Goal: Task Accomplishment & Management: Manage account settings

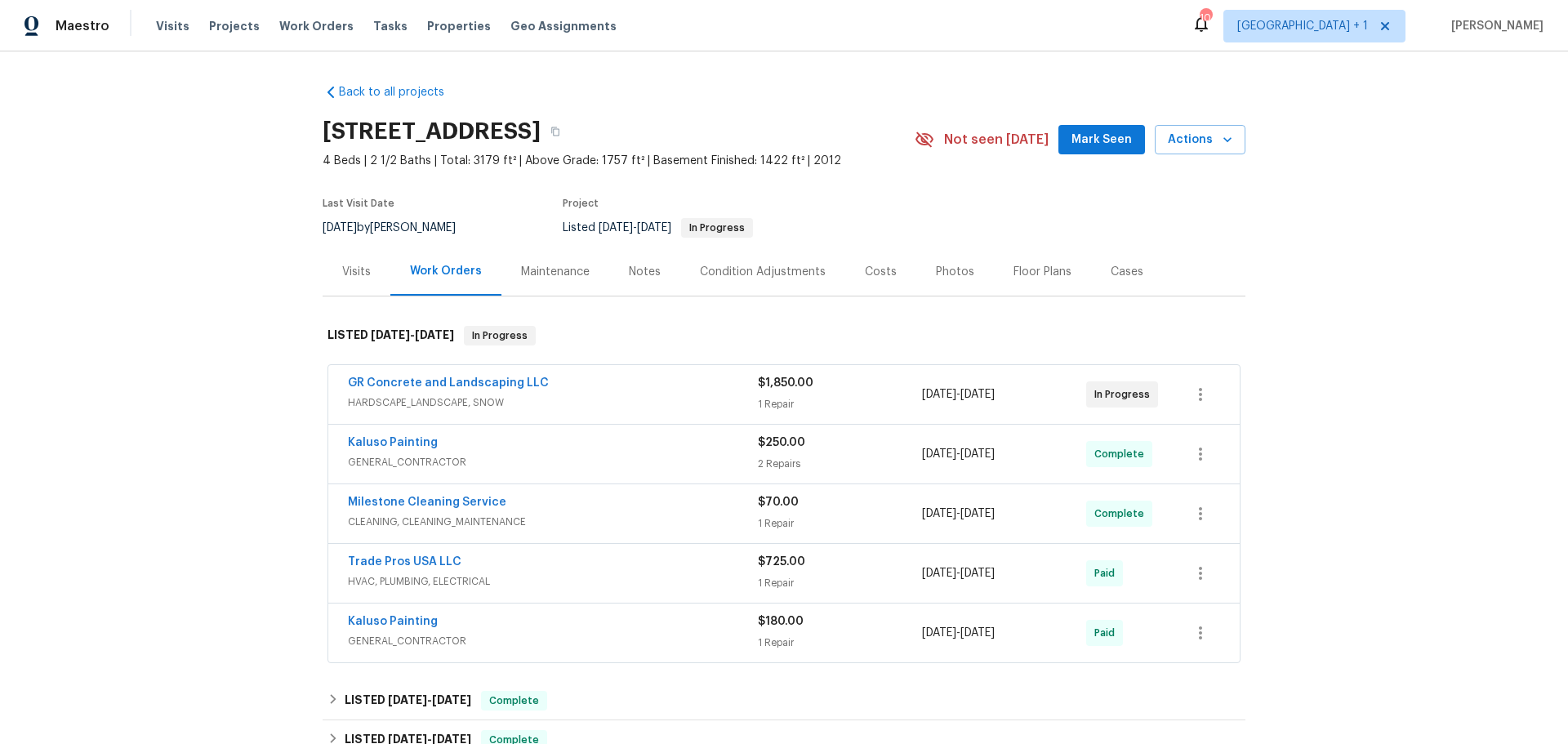
click at [583, 410] on span "HARDSCAPE_LANDSCAPE, SNOW" at bounding box center [552, 402] width 410 height 17
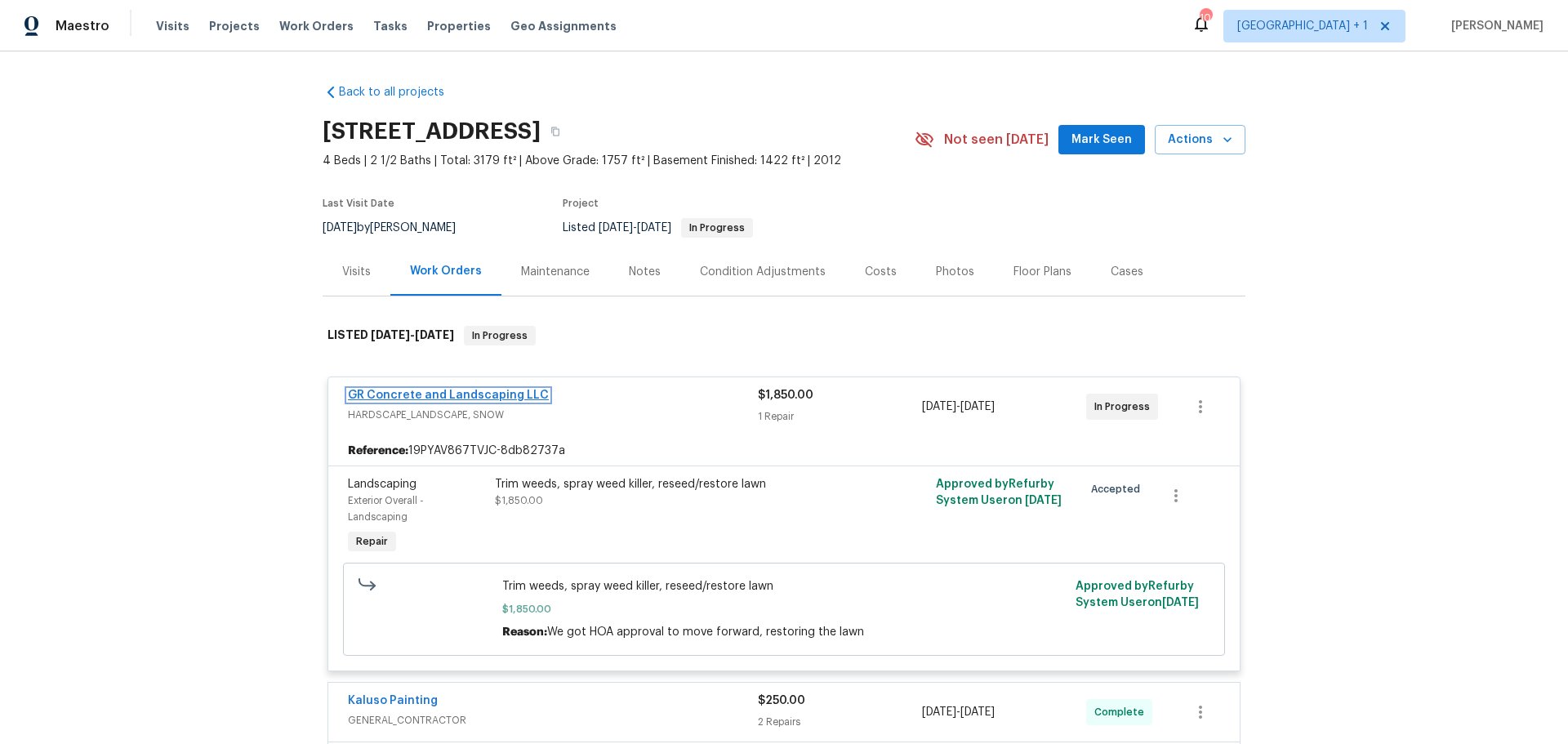
click at [511, 401] on link "GR Concrete and Landscaping LLC" at bounding box center [448, 395] width 201 height 11
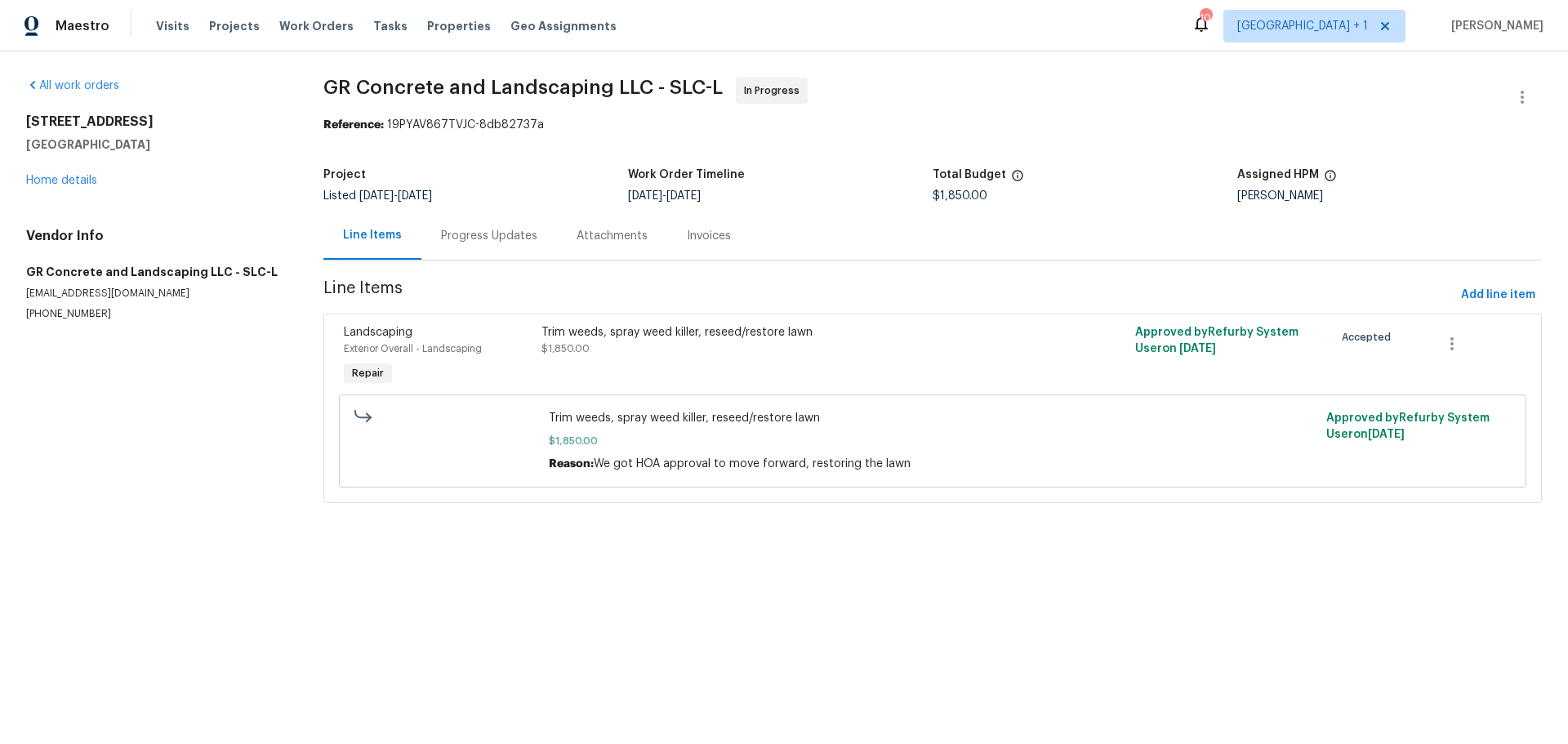
click at [595, 334] on div "Trim weeds, spray weed killer, reseed/restore lawn" at bounding box center [784, 332] width 485 height 17
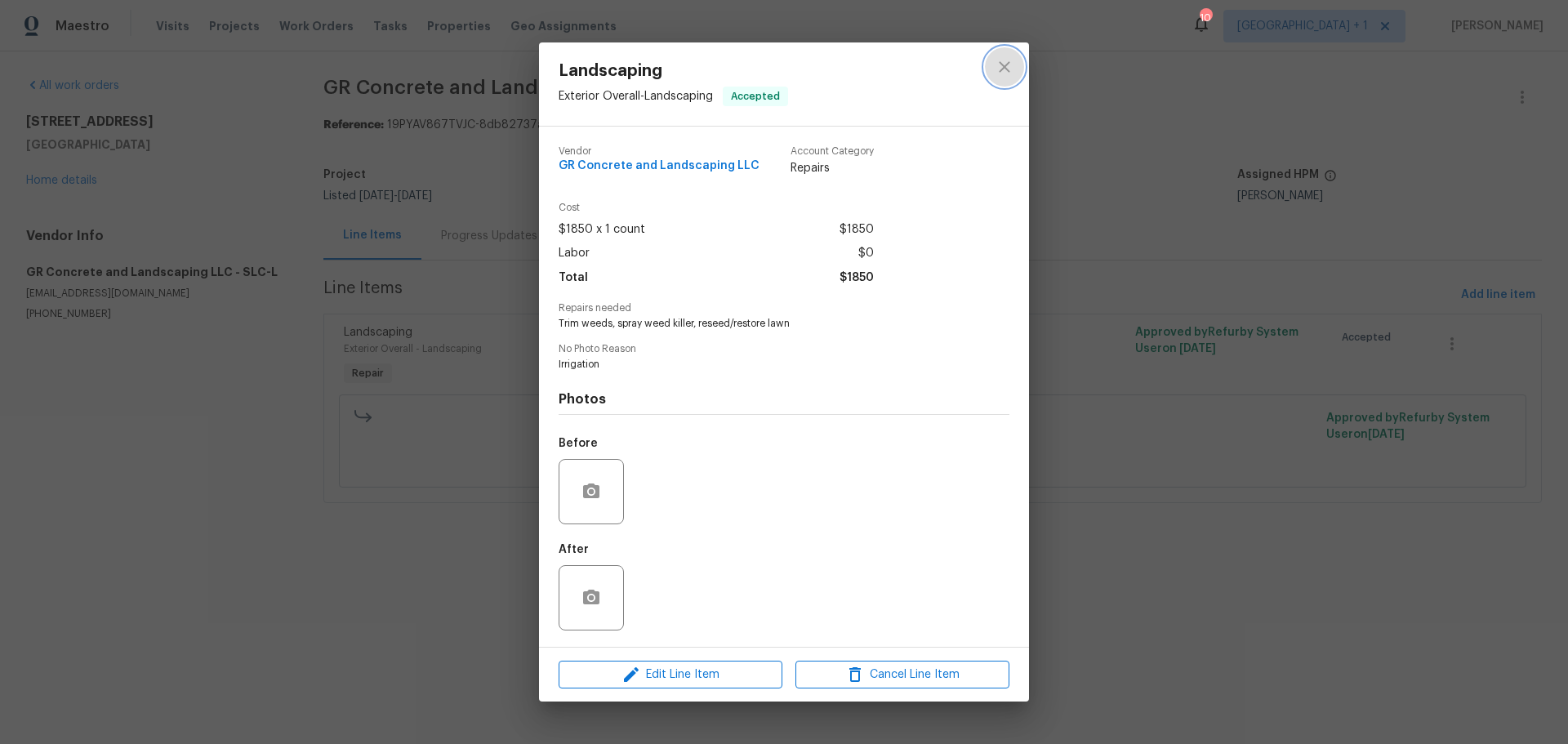
click at [1005, 62] on icon "close" at bounding box center [1004, 66] width 19 height 19
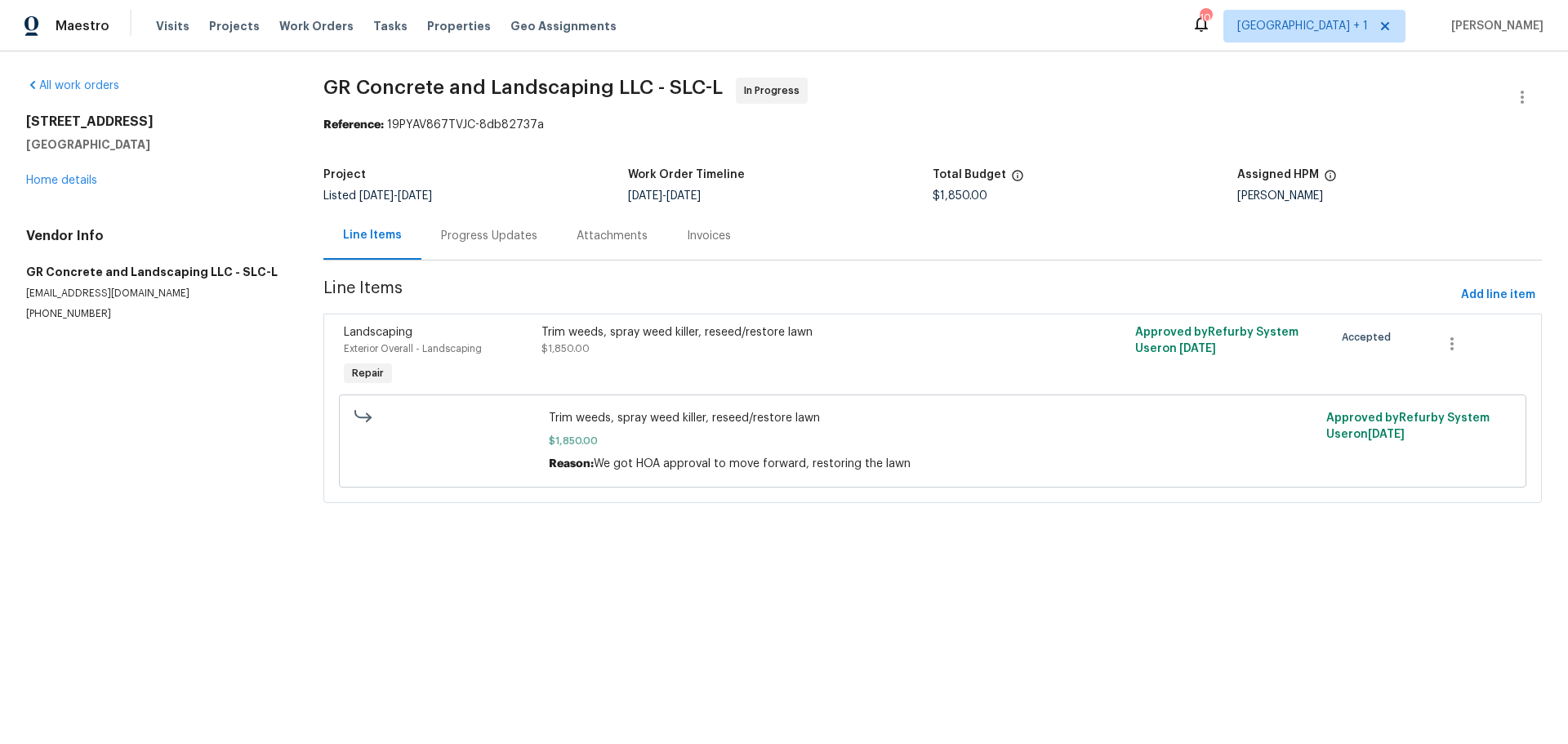
click at [500, 231] on div "Progress Updates" at bounding box center [489, 236] width 96 height 17
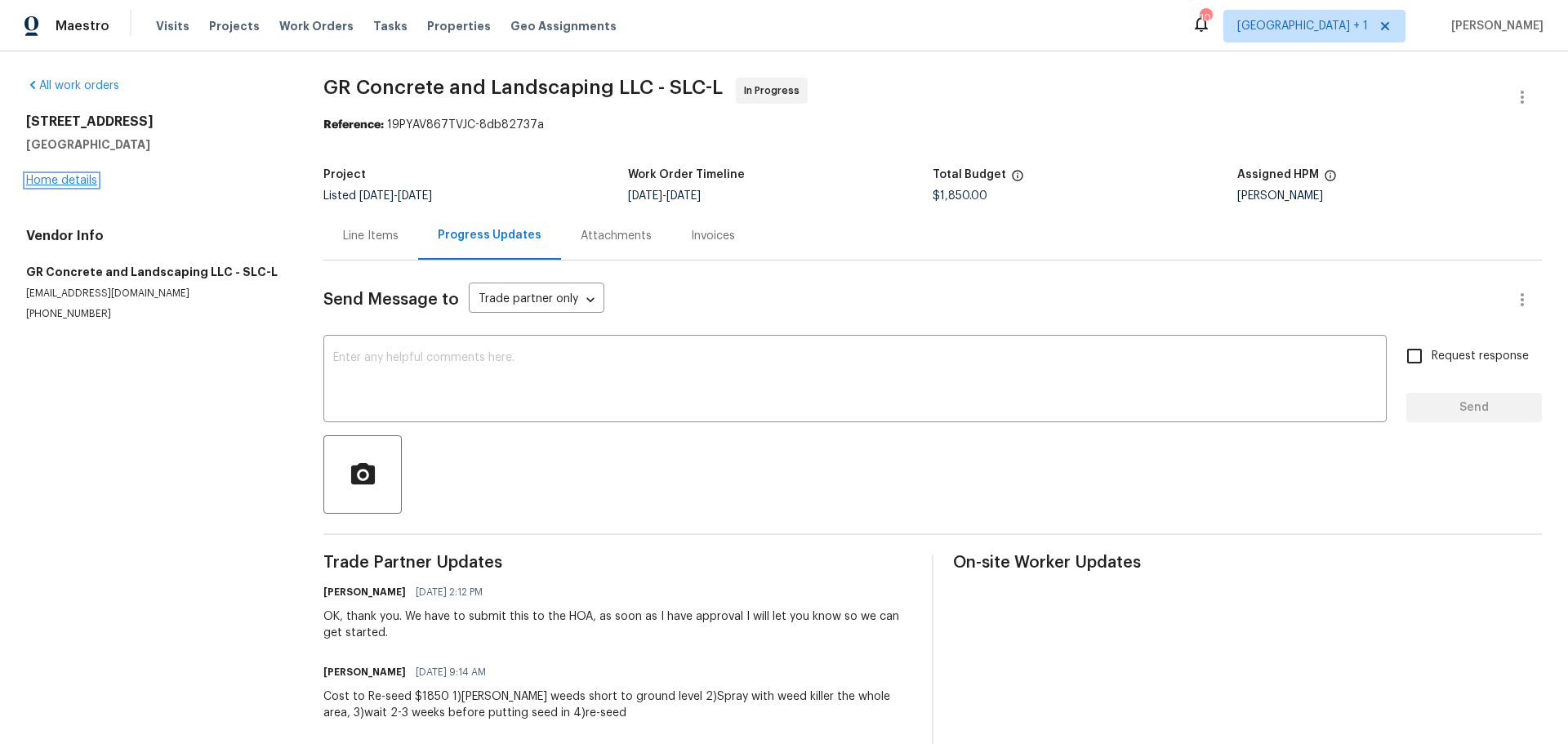
click at [81, 180] on link "Home details" at bounding box center [61, 180] width 71 height 11
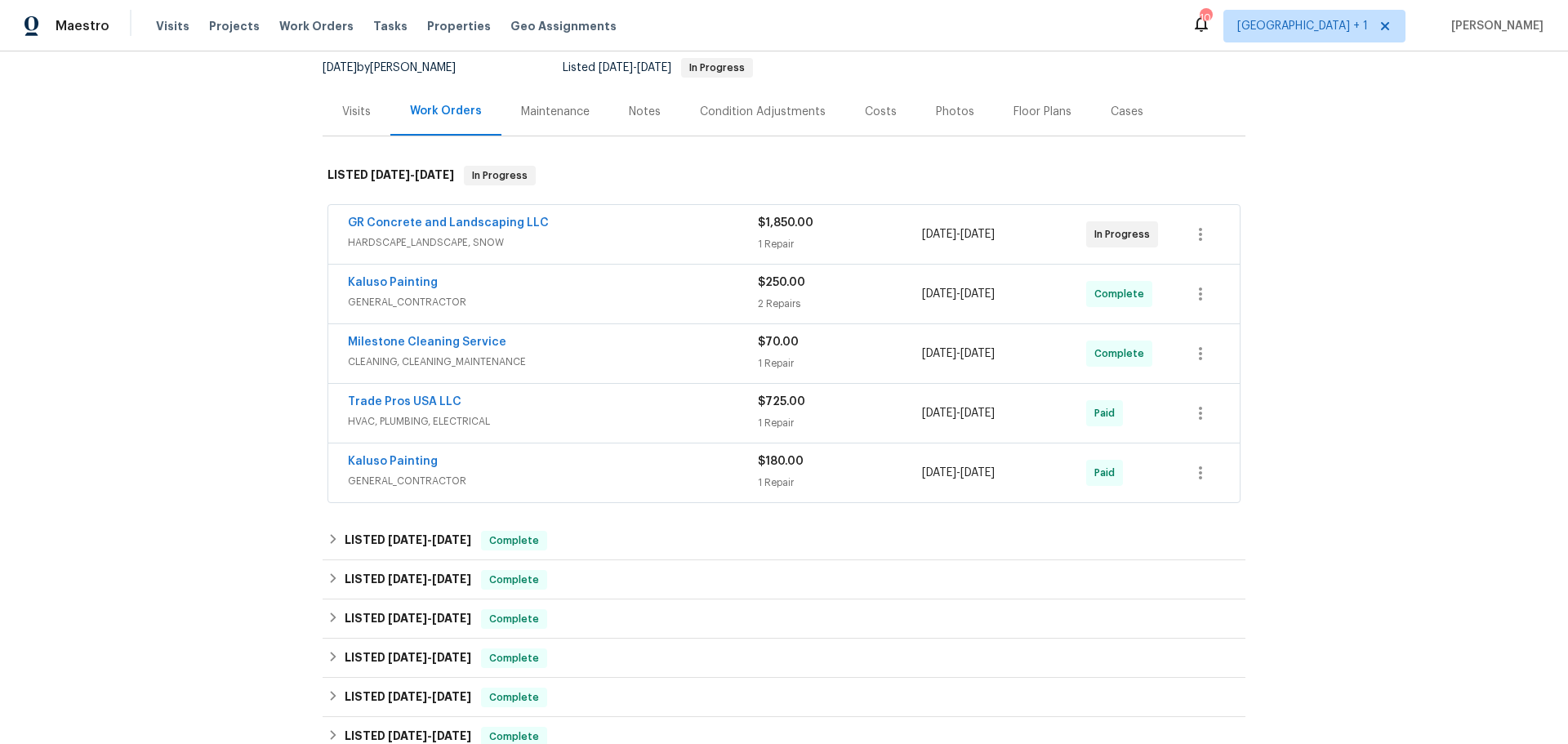
scroll to position [163, 0]
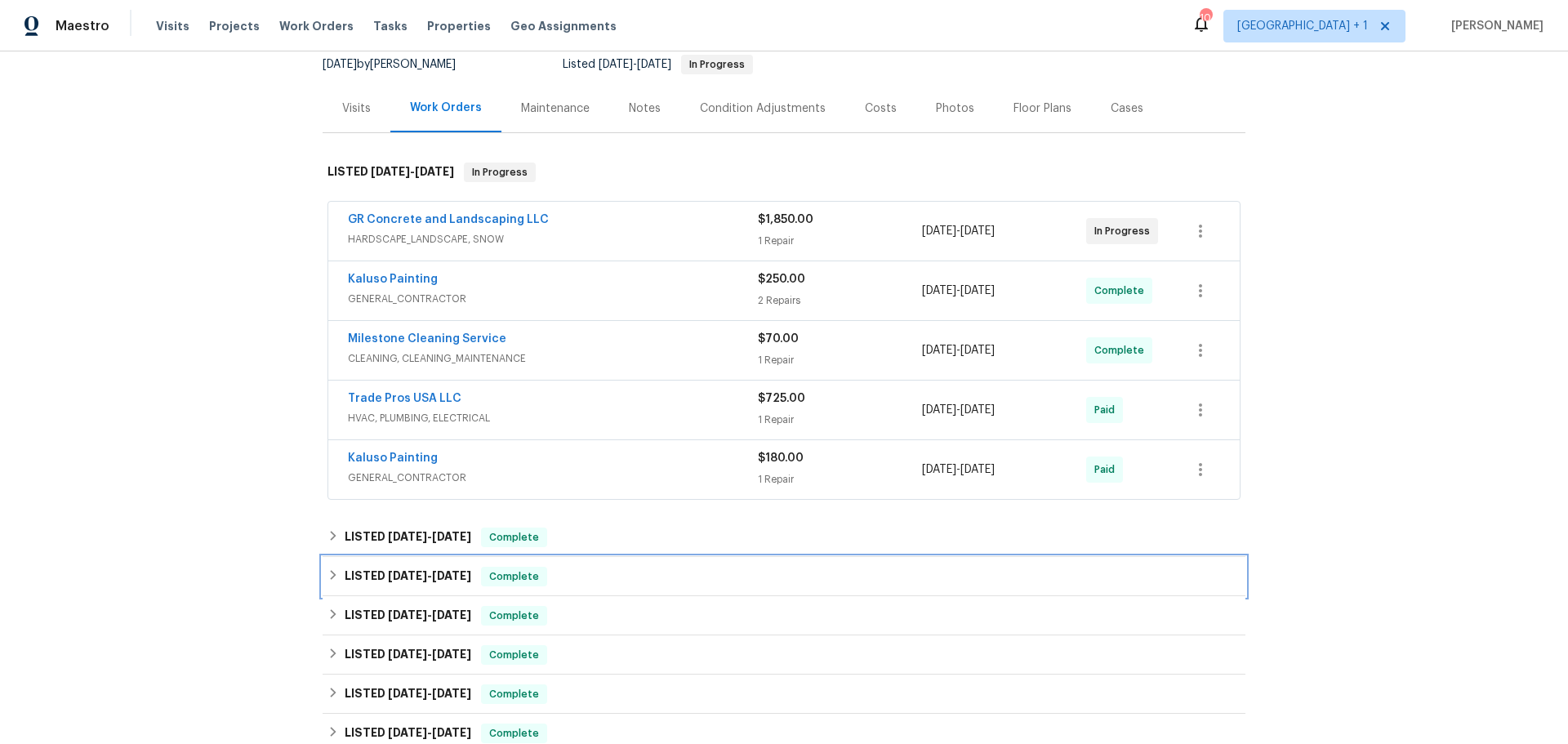
click at [419, 582] on span "4/7/25 - 4/11/25" at bounding box center [429, 575] width 83 height 11
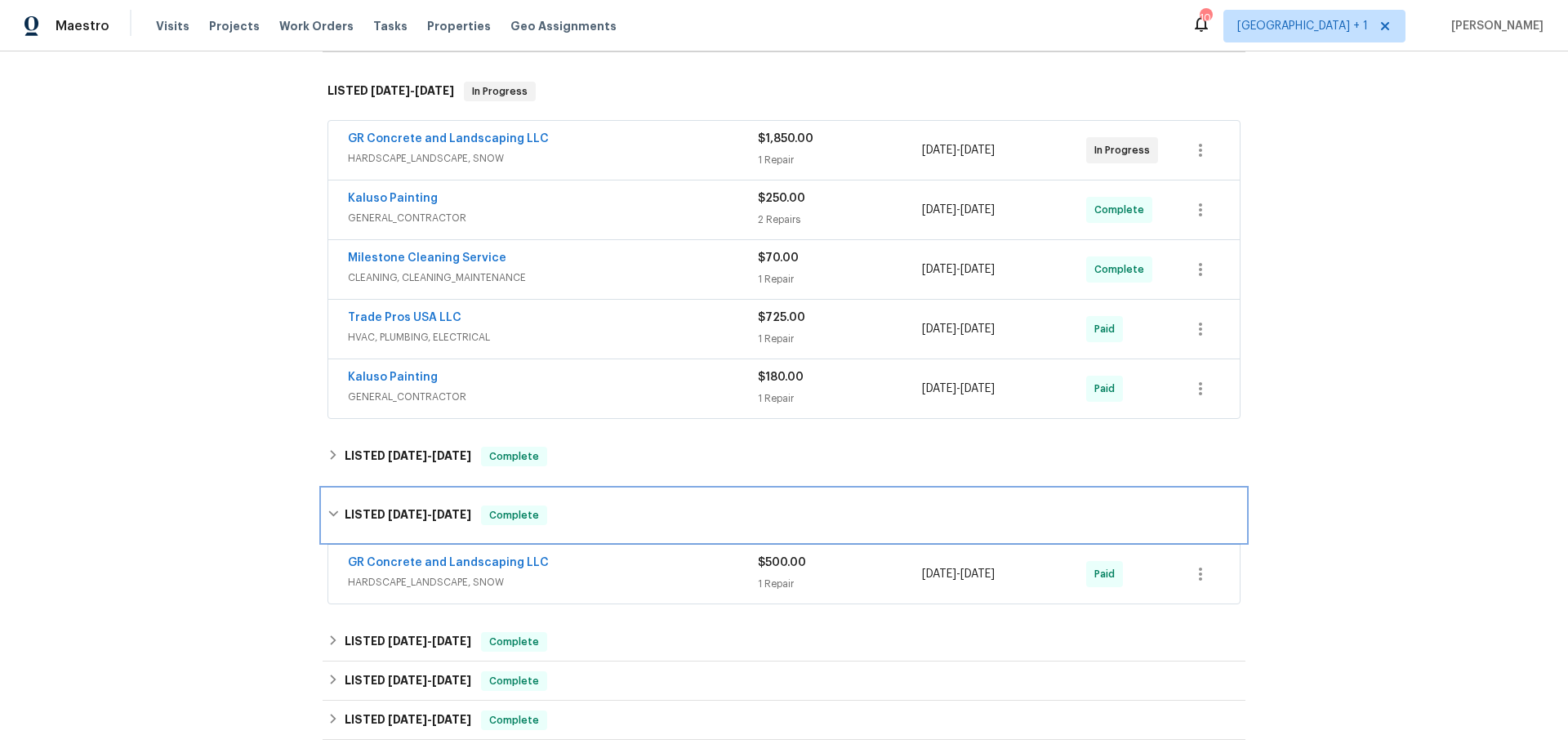
scroll to position [245, 0]
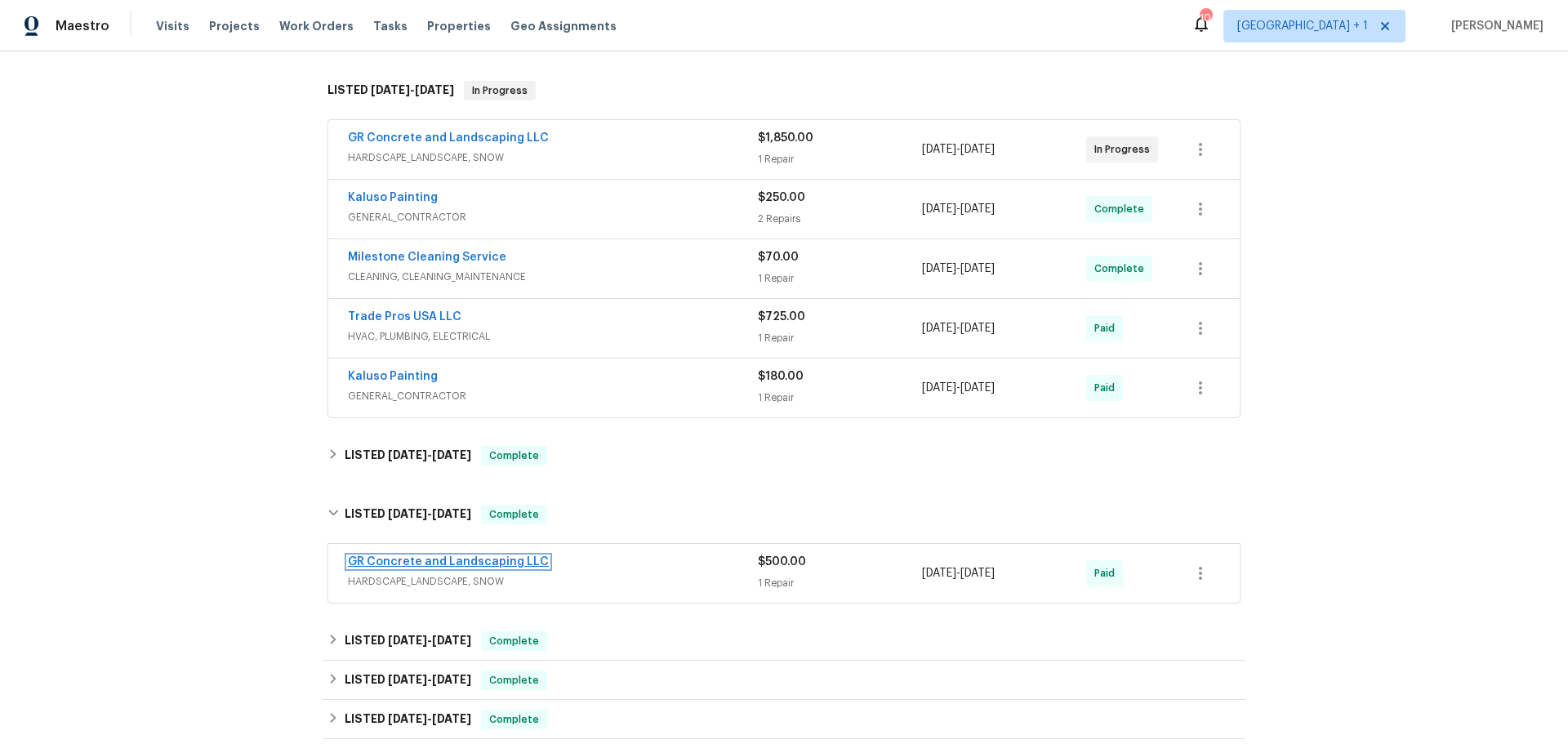
click at [439, 568] on link "GR Concrete and Landscaping LLC" at bounding box center [448, 561] width 201 height 11
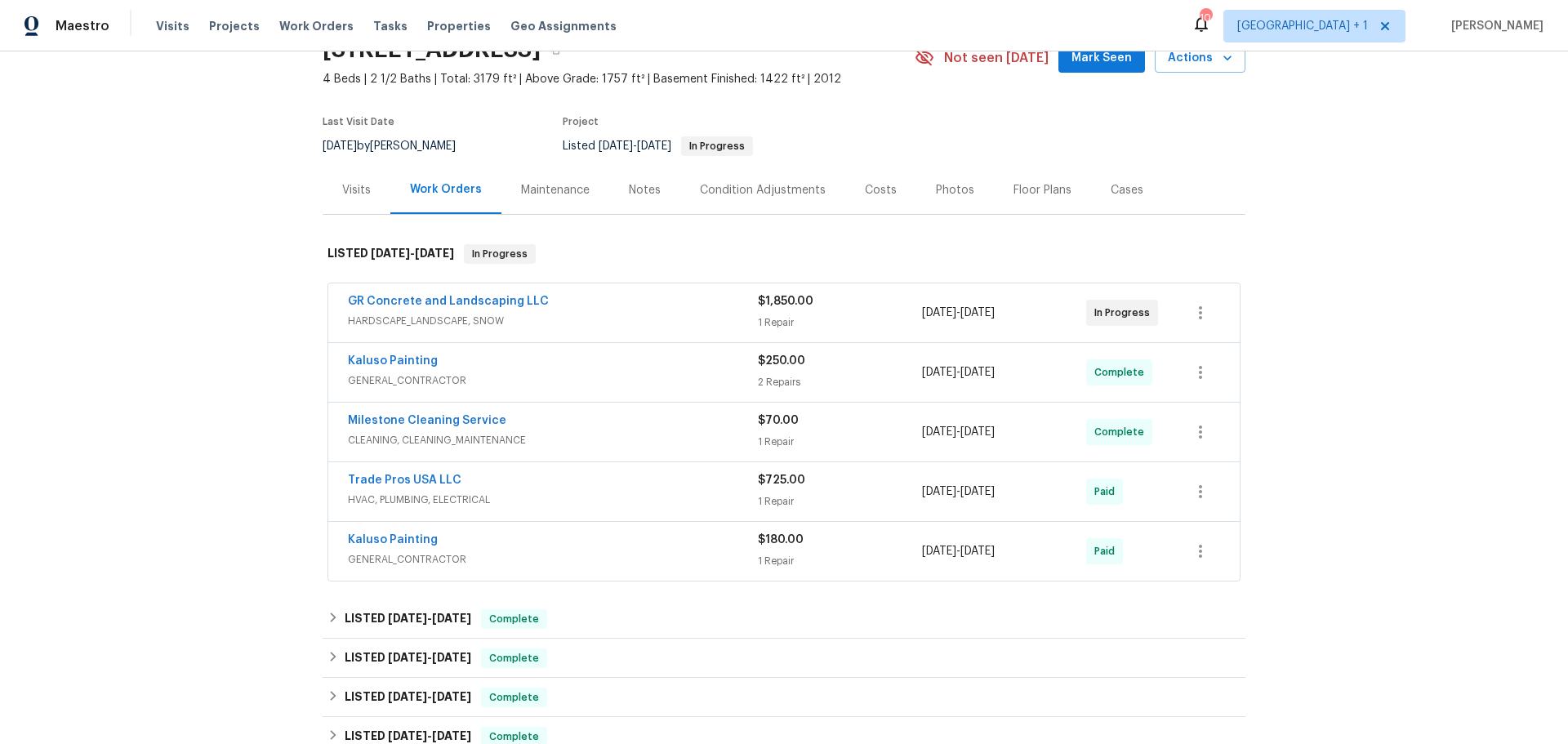
scroll to position [163, 0]
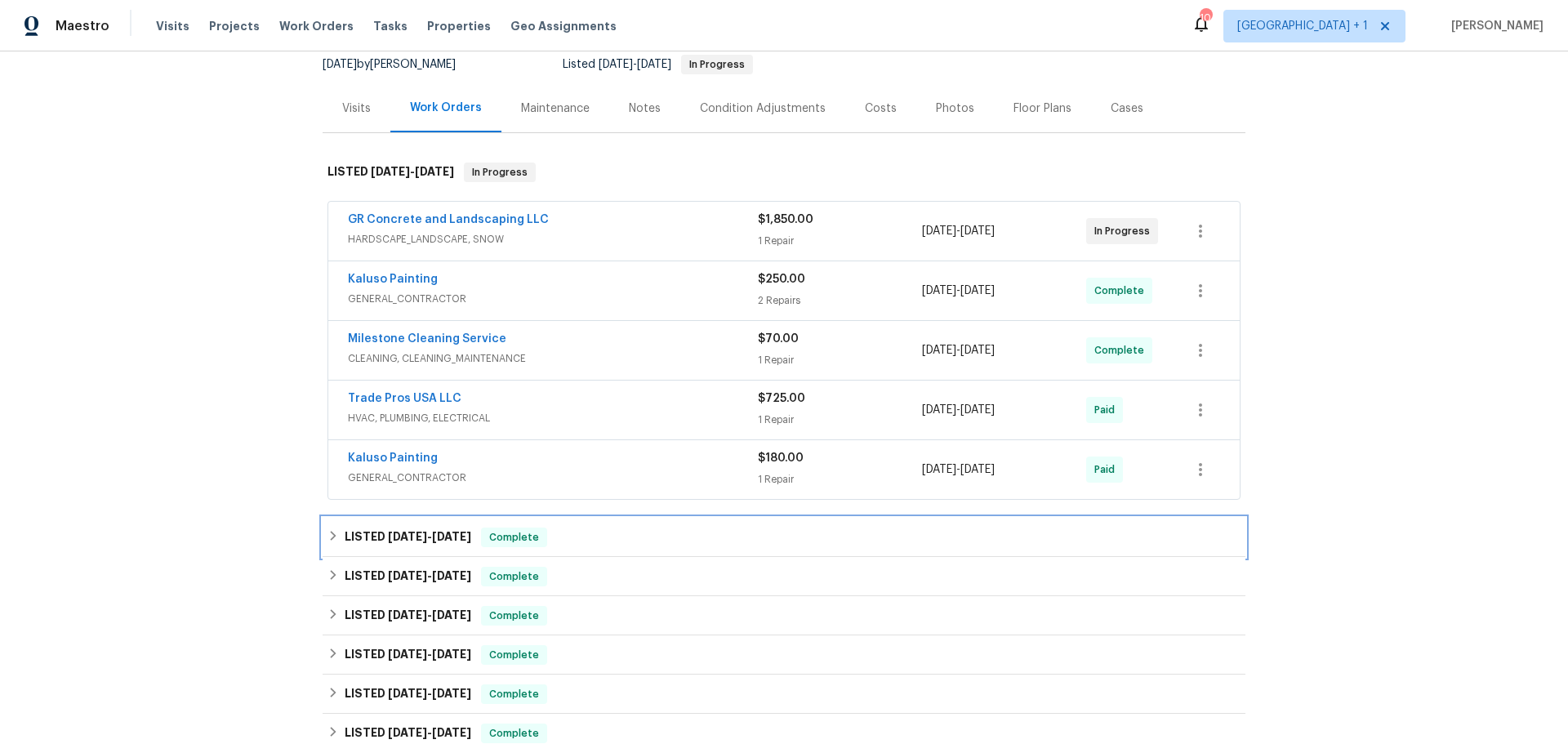
click at [390, 547] on h6 "LISTED [DATE] - [DATE]" at bounding box center [407, 537] width 127 height 19
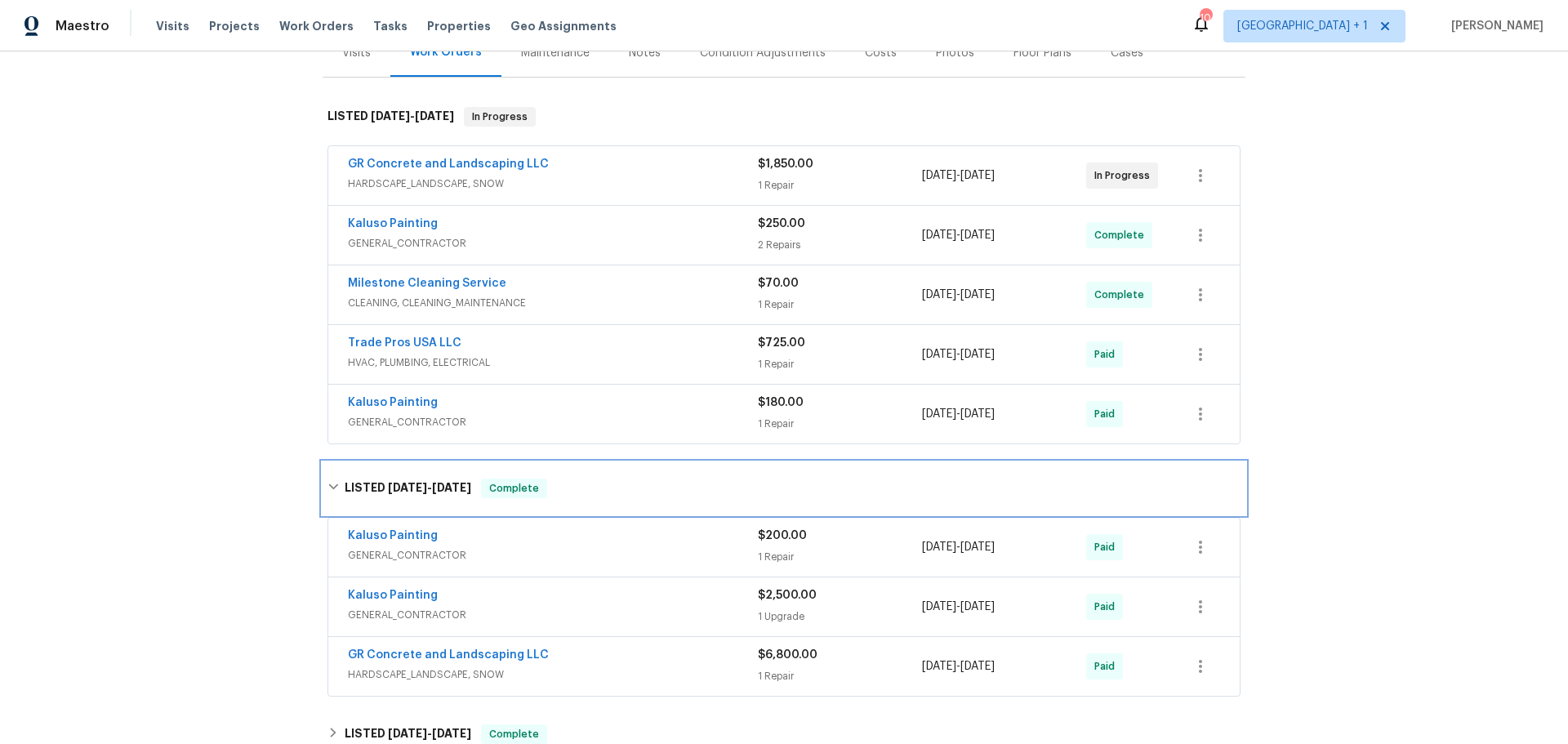
scroll to position [327, 0]
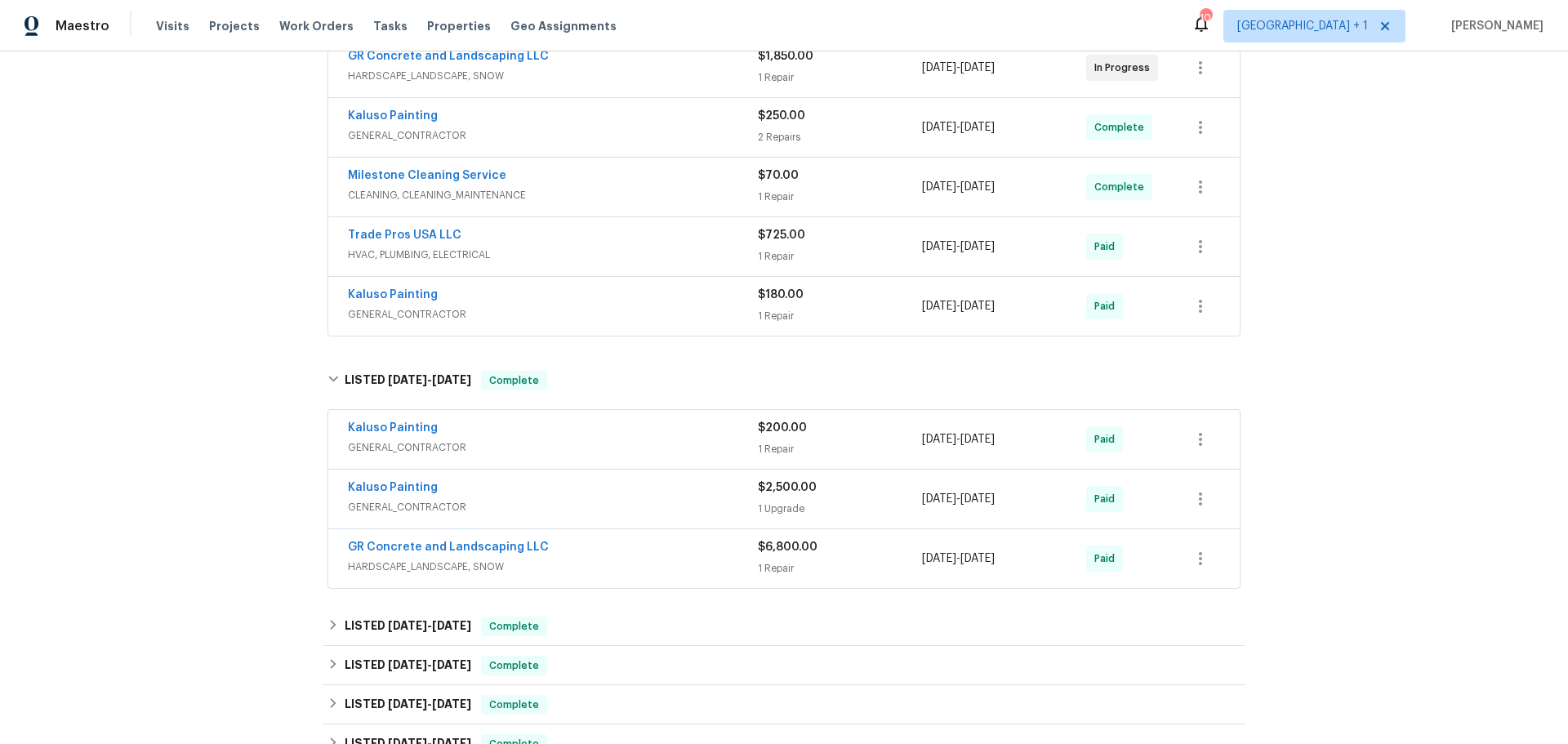
click at [541, 515] on span "GENERAL_CONTRACTOR" at bounding box center [552, 506] width 410 height 17
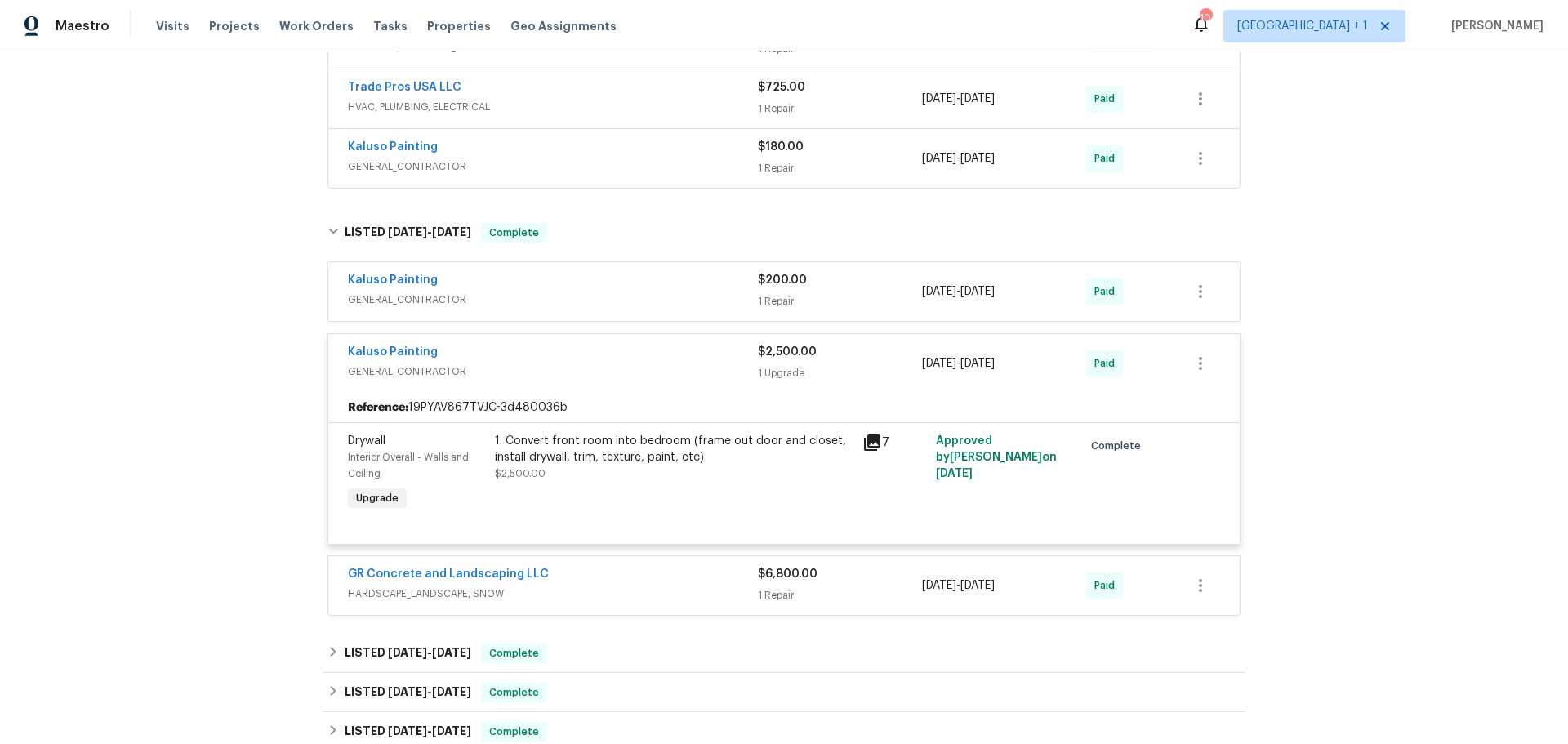
scroll to position [490, 0]
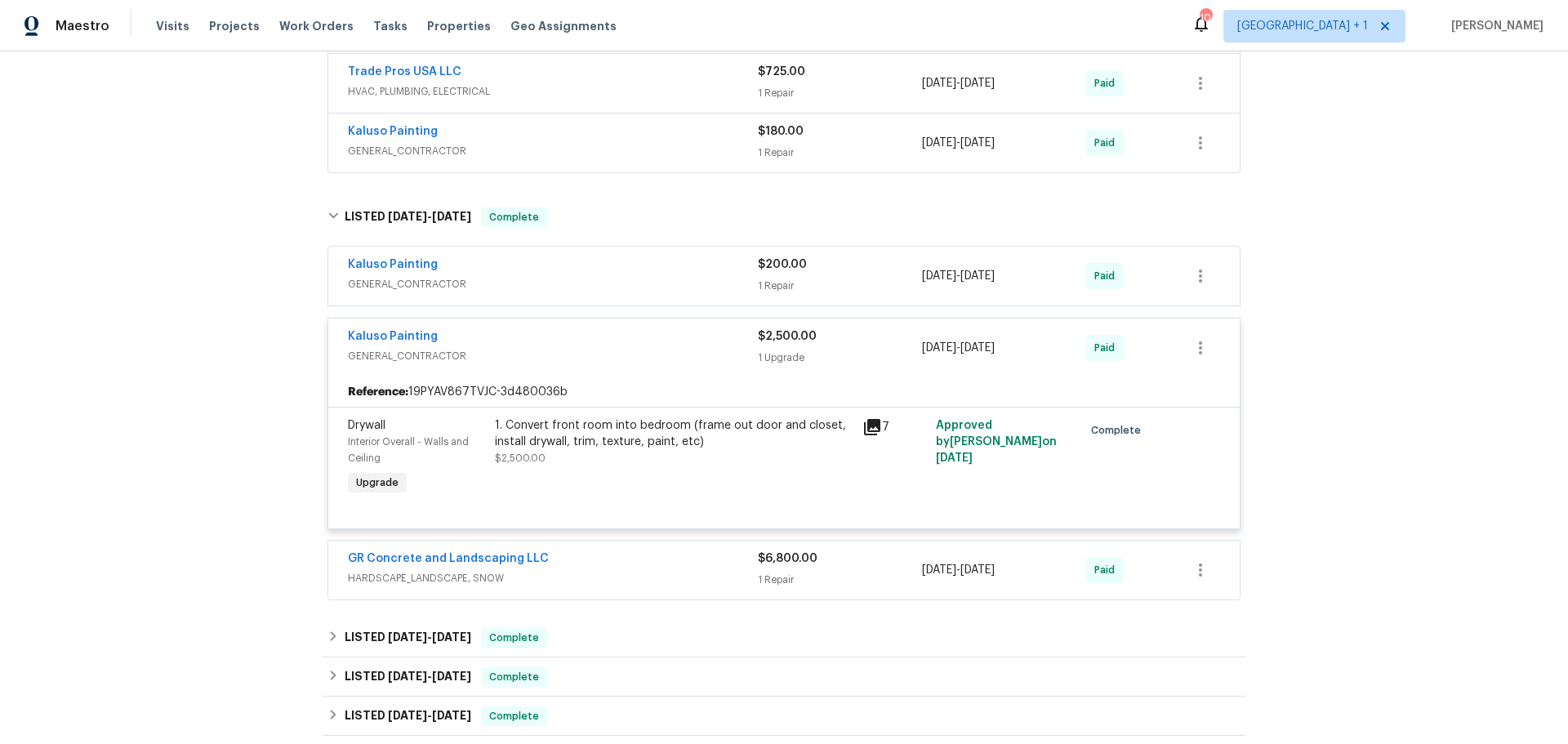
click at [599, 586] on span "HARDSCAPE_LANDSCAPE, SNOW" at bounding box center [552, 577] width 410 height 17
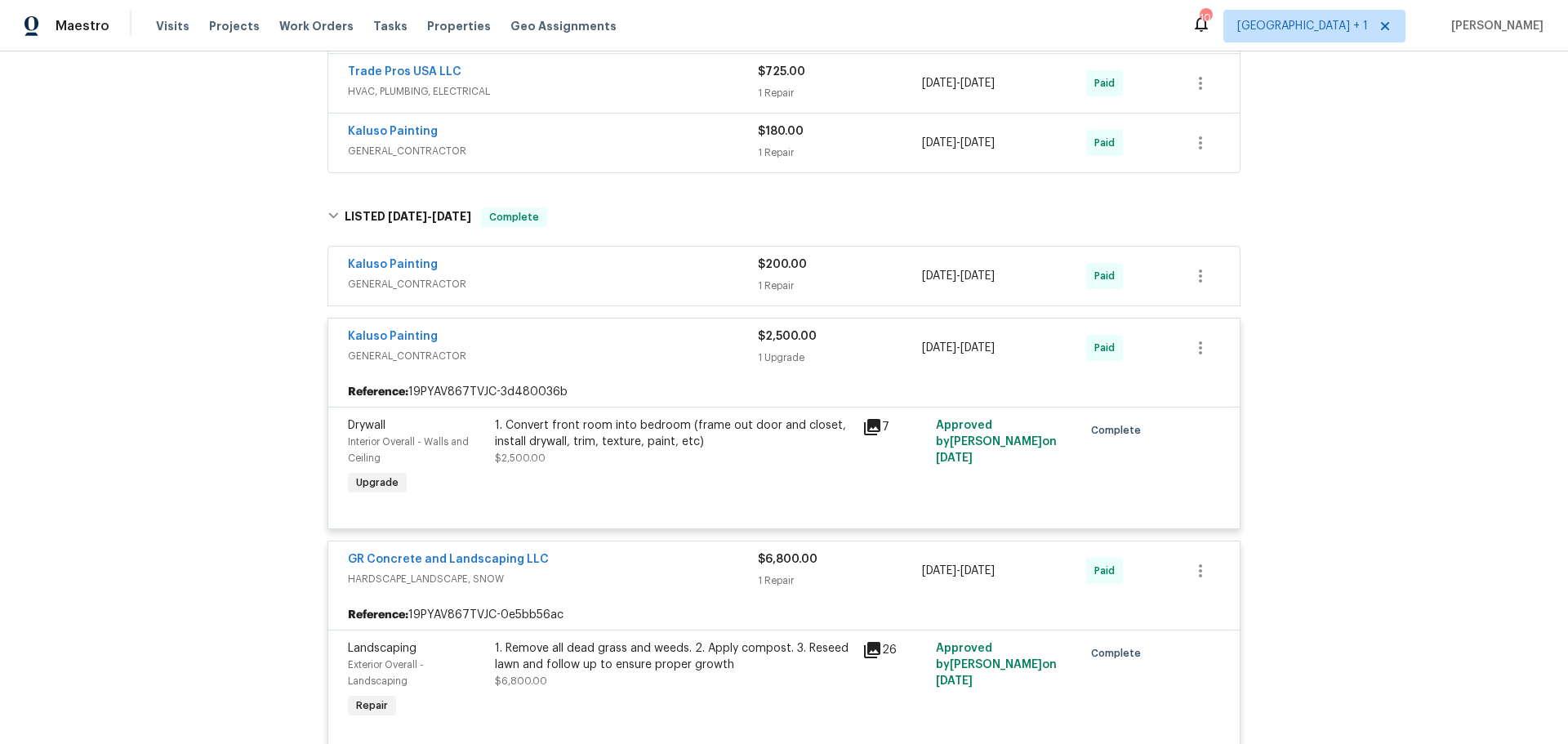
scroll to position [571, 0]
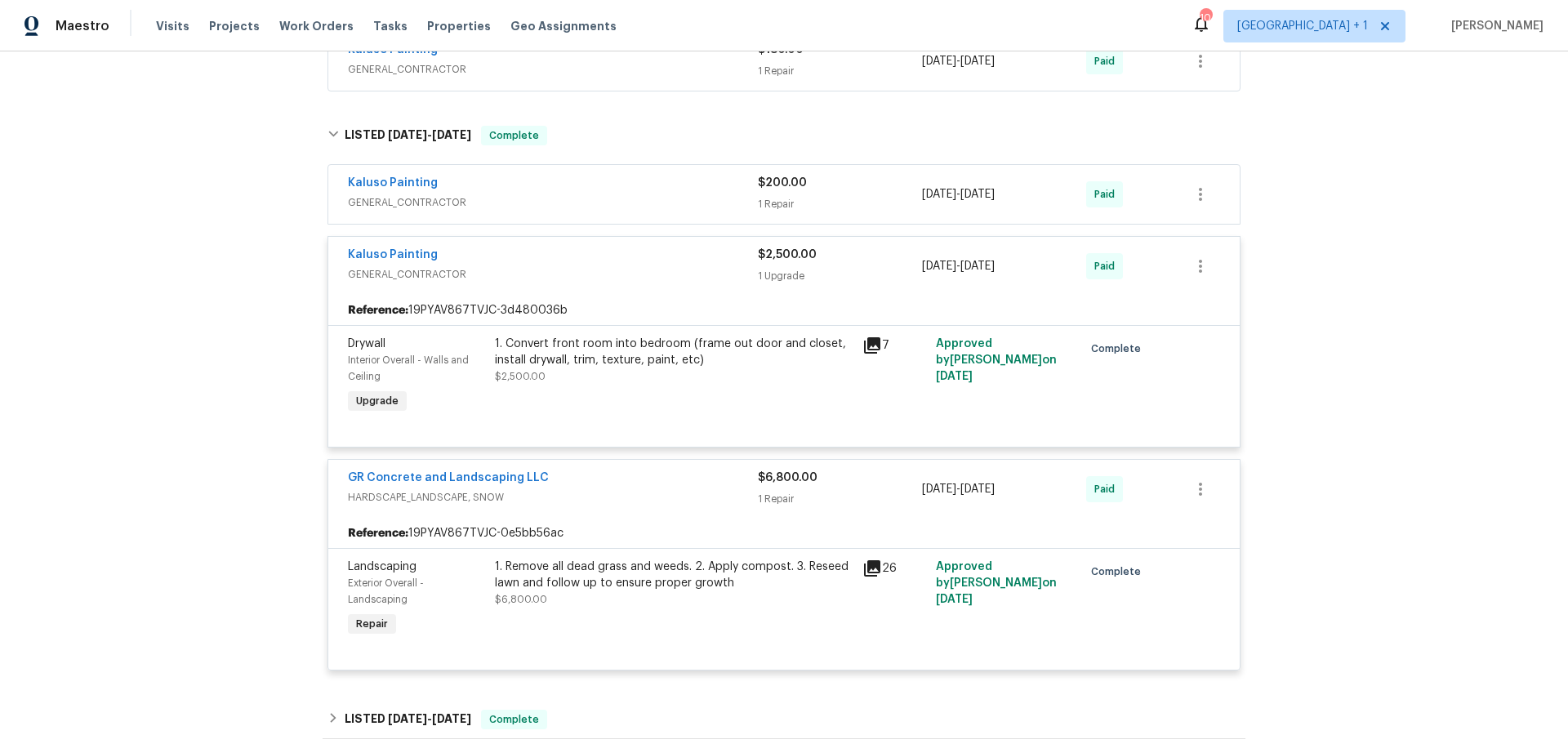
click at [867, 576] on icon at bounding box center [872, 568] width 17 height 17
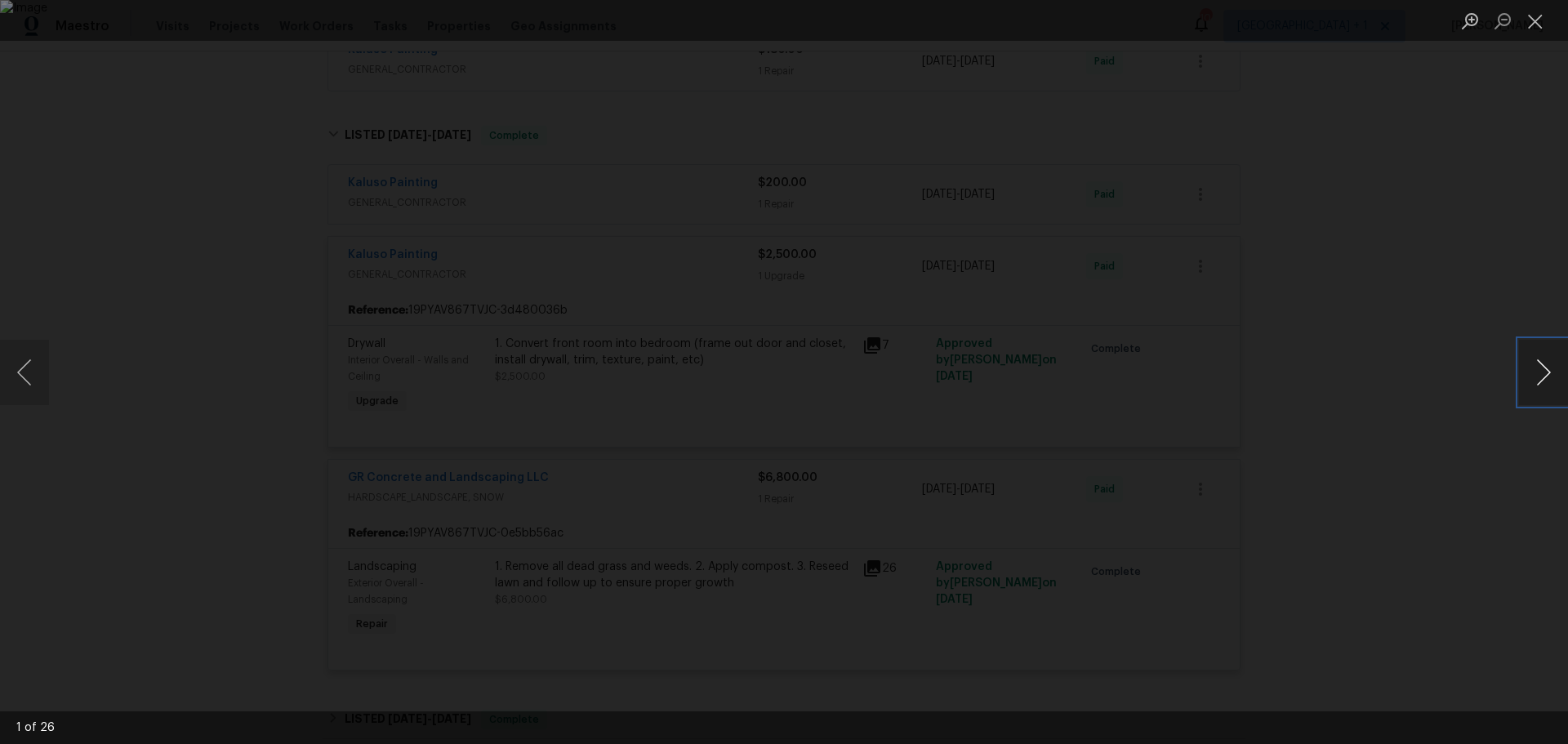
click at [1544, 369] on button "Next image" at bounding box center [1544, 372] width 49 height 65
click at [1540, 369] on button "Next image" at bounding box center [1544, 372] width 49 height 65
click at [1519, 381] on button "Next image" at bounding box center [1544, 372] width 49 height 65
click at [1528, 372] on button "Next image" at bounding box center [1544, 372] width 49 height 65
click at [1537, 369] on button "Next image" at bounding box center [1544, 372] width 49 height 65
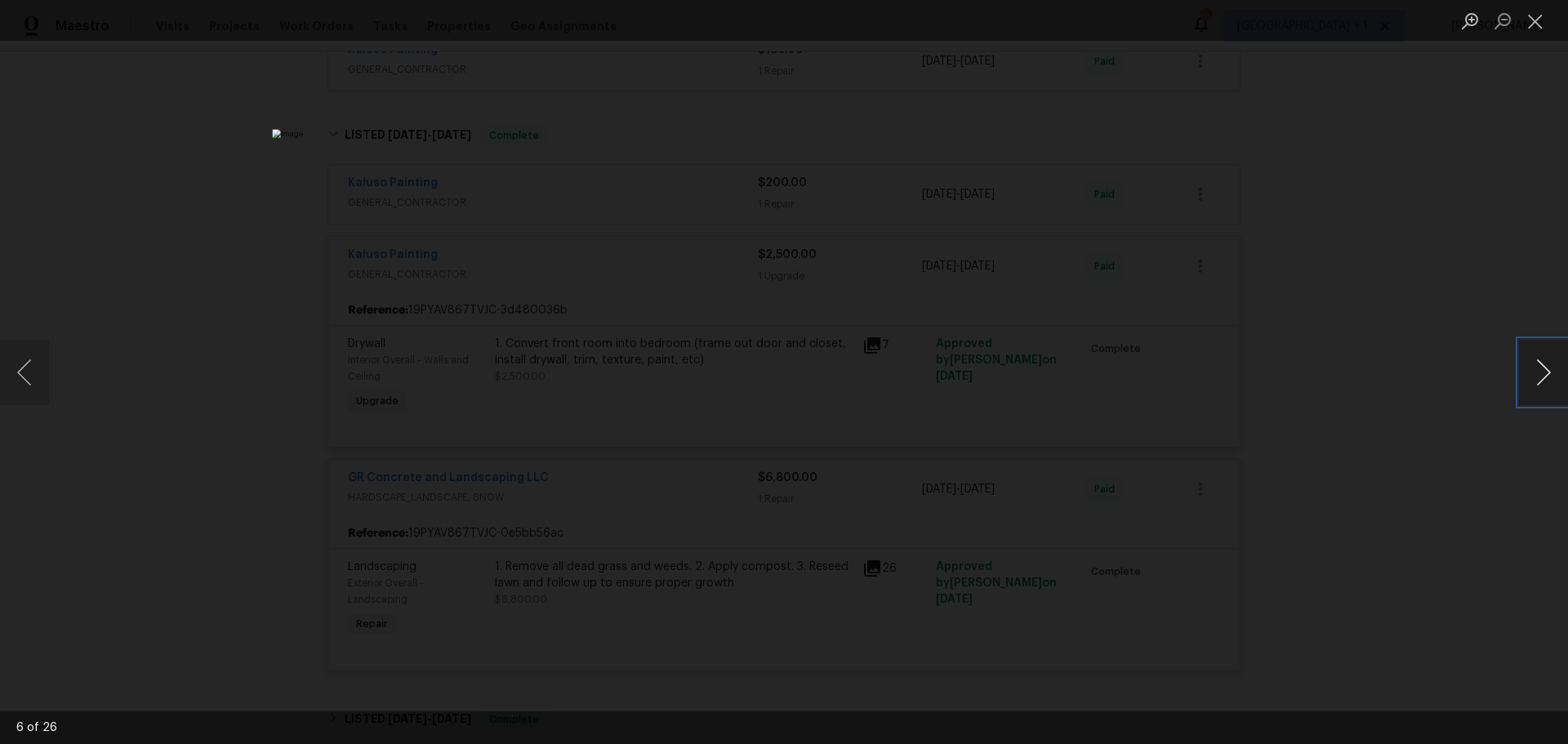
click at [1537, 369] on button "Next image" at bounding box center [1544, 372] width 49 height 65
click at [1538, 367] on button "Next image" at bounding box center [1544, 372] width 49 height 65
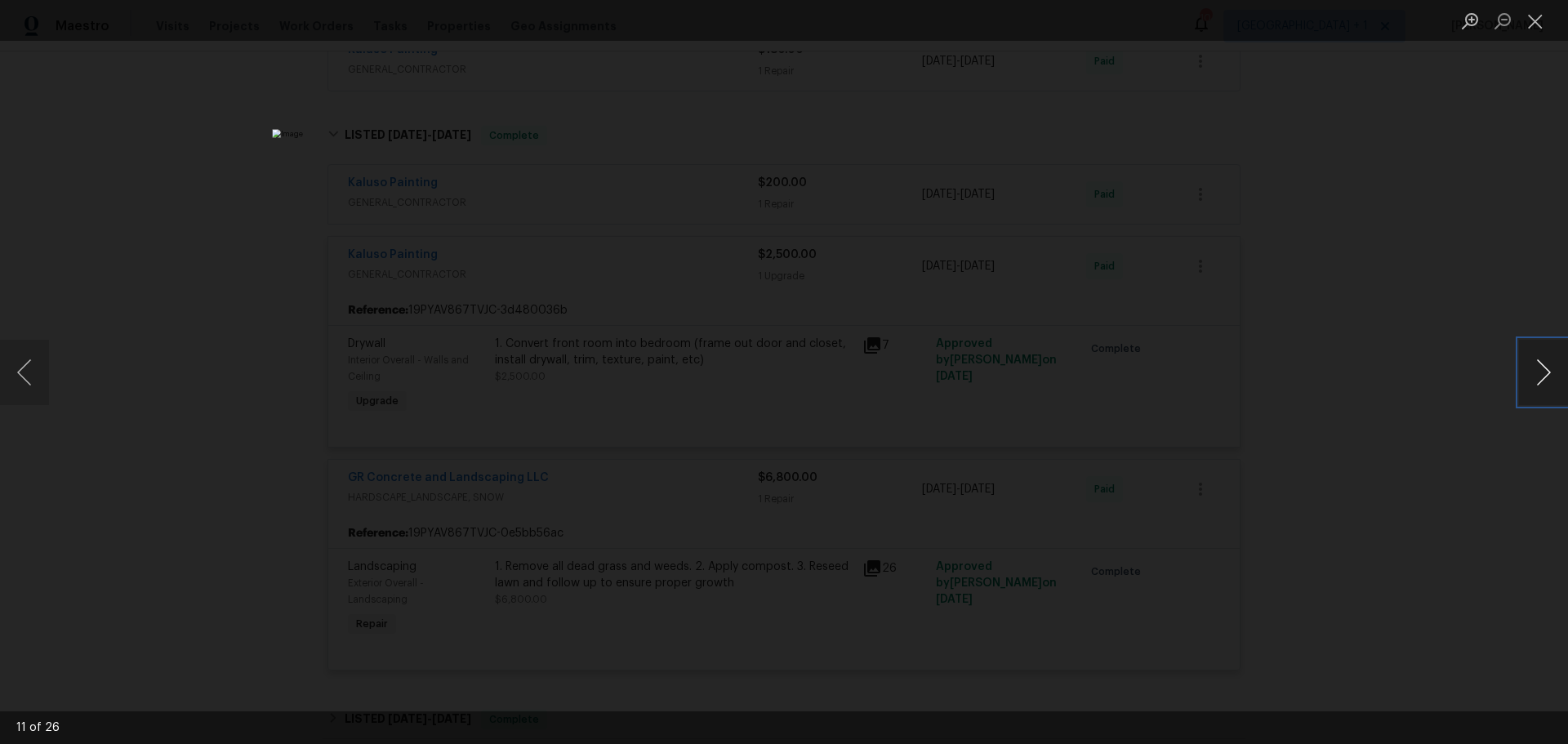
click at [1538, 367] on button "Next image" at bounding box center [1544, 372] width 49 height 65
click at [1538, 366] on button "Next image" at bounding box center [1544, 372] width 49 height 65
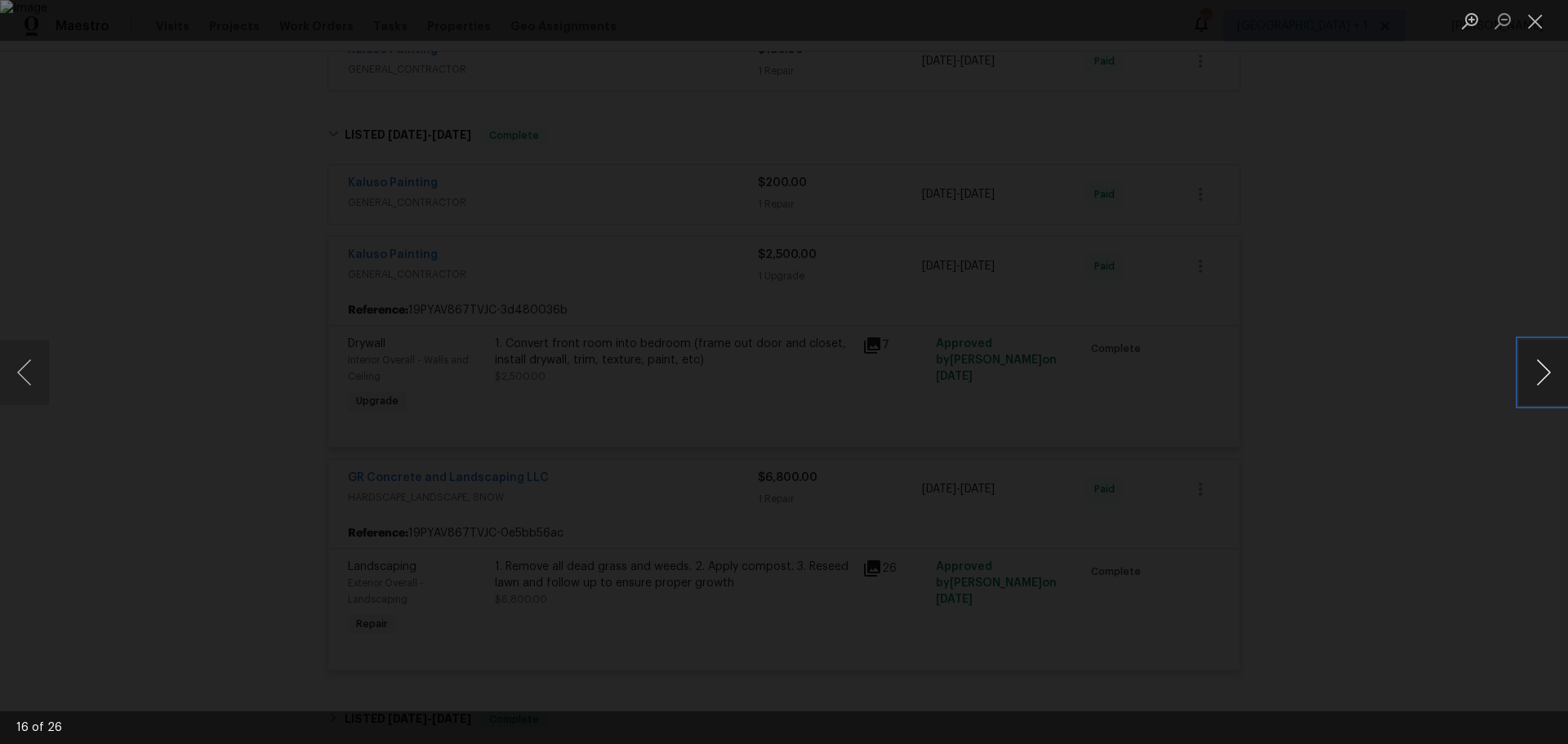
click at [1538, 366] on button "Next image" at bounding box center [1544, 372] width 49 height 65
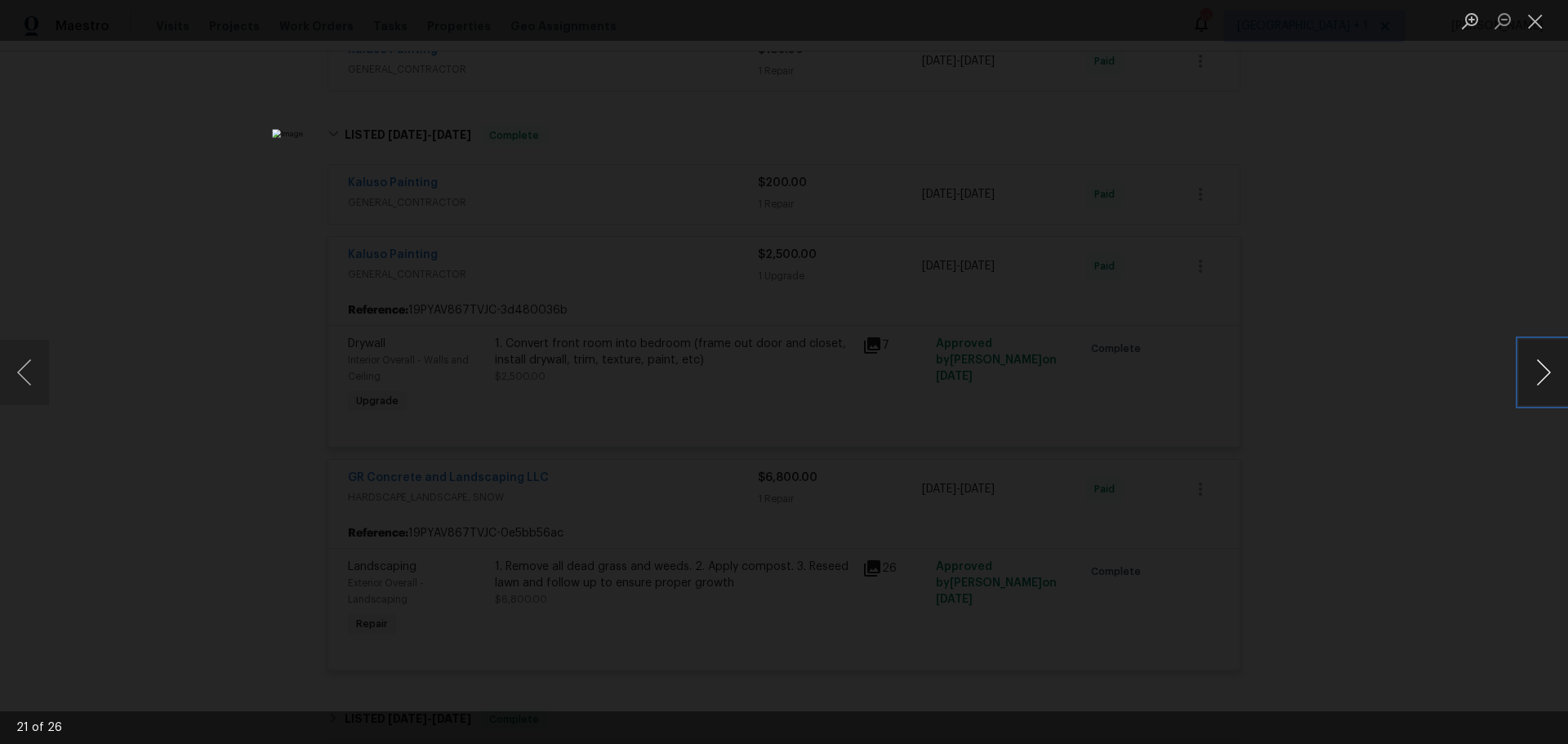
click at [1538, 366] on button "Next image" at bounding box center [1544, 372] width 49 height 65
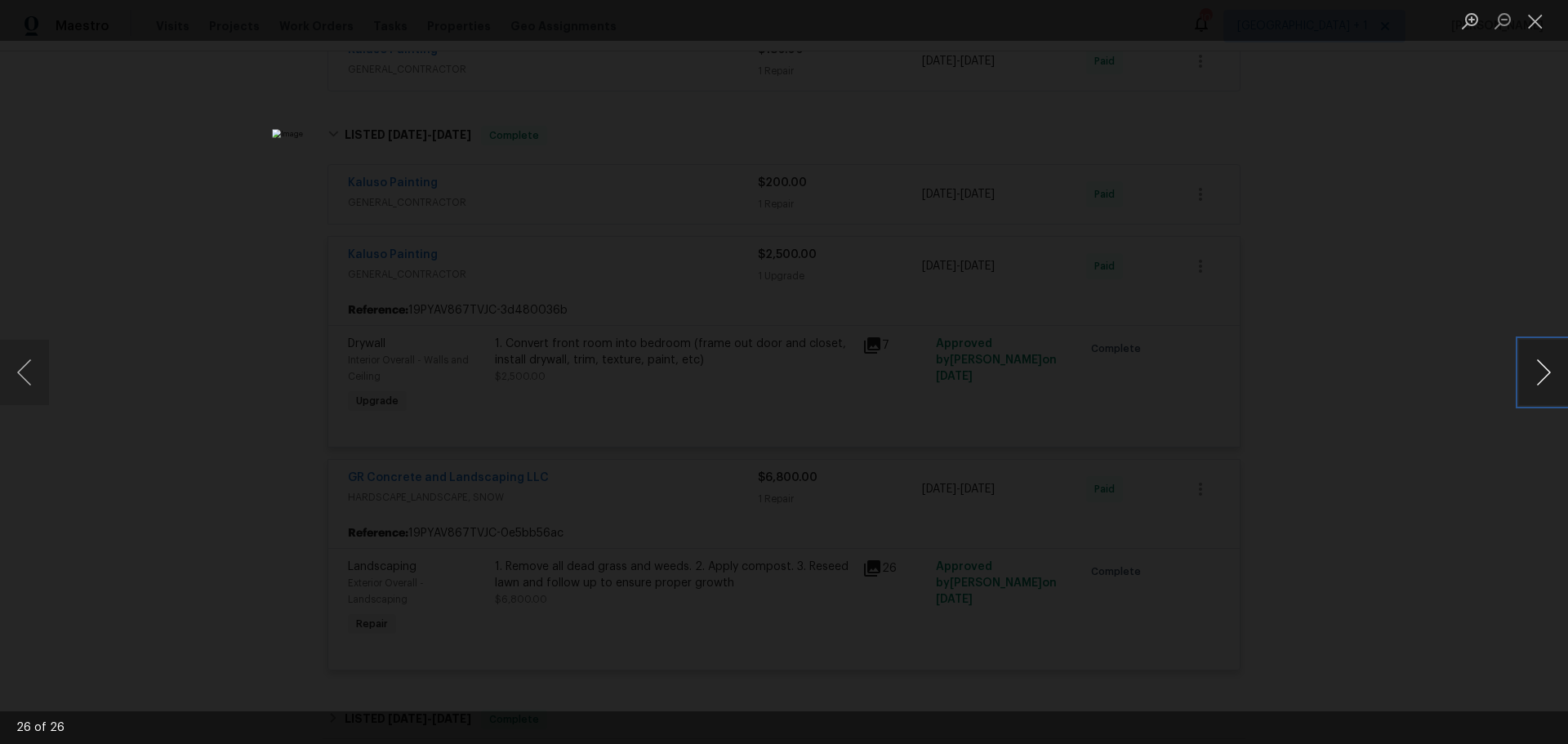
click at [1538, 366] on button "Next image" at bounding box center [1544, 372] width 49 height 65
click at [1502, 272] on div "Lightbox" at bounding box center [784, 372] width 1568 height 744
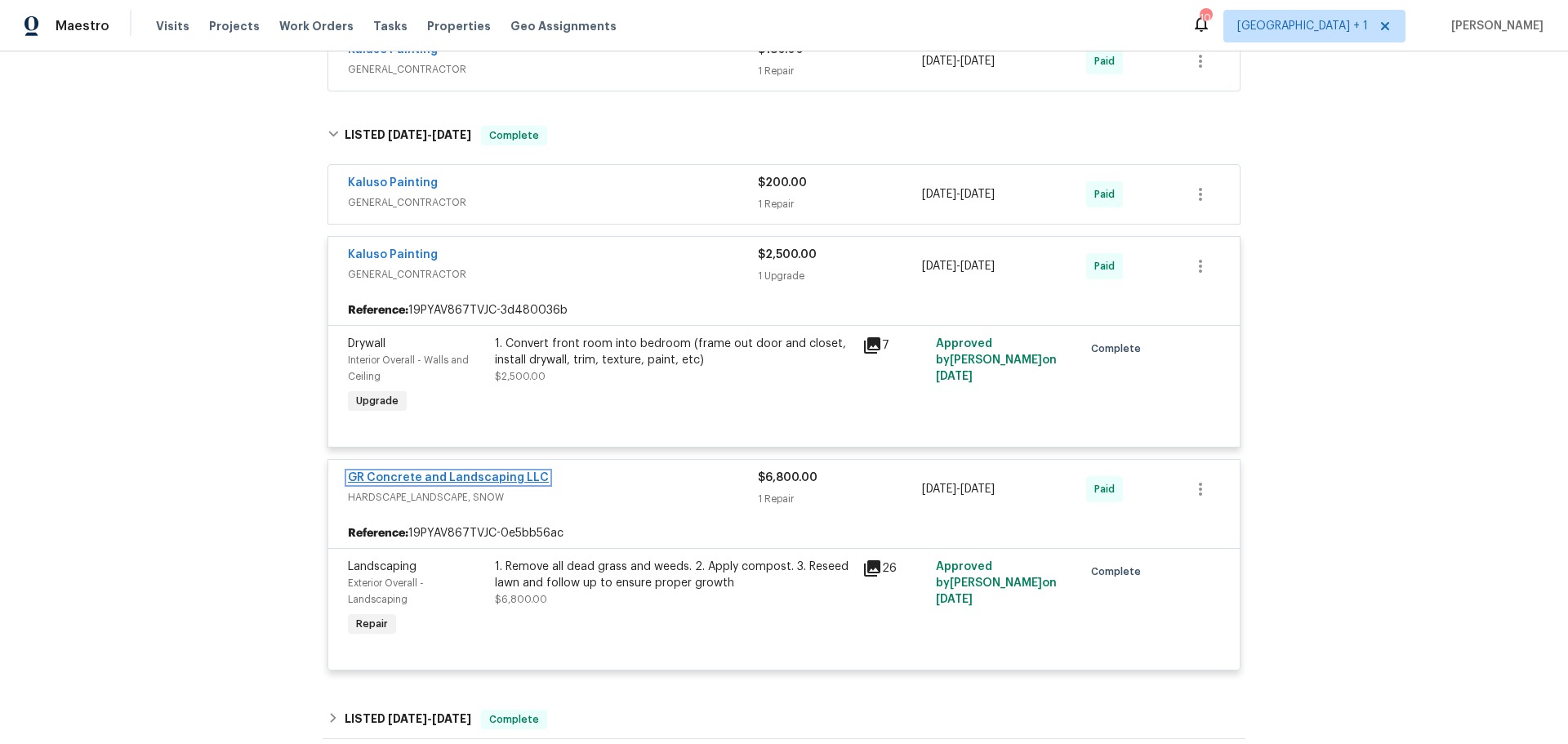
click at [443, 483] on link "GR Concrete and Landscaping LLC" at bounding box center [448, 477] width 201 height 11
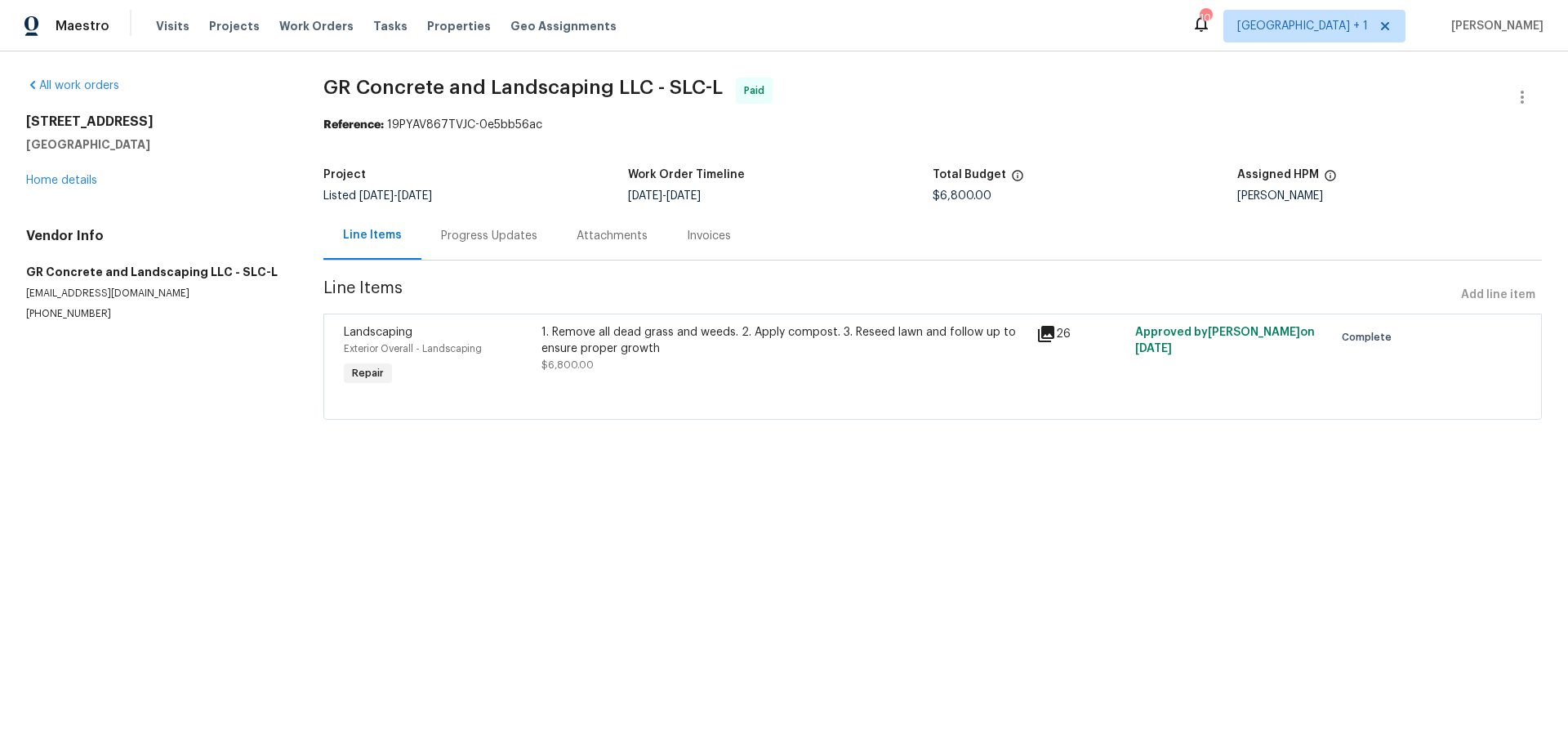
click at [487, 229] on div "Progress Updates" at bounding box center [489, 236] width 96 height 17
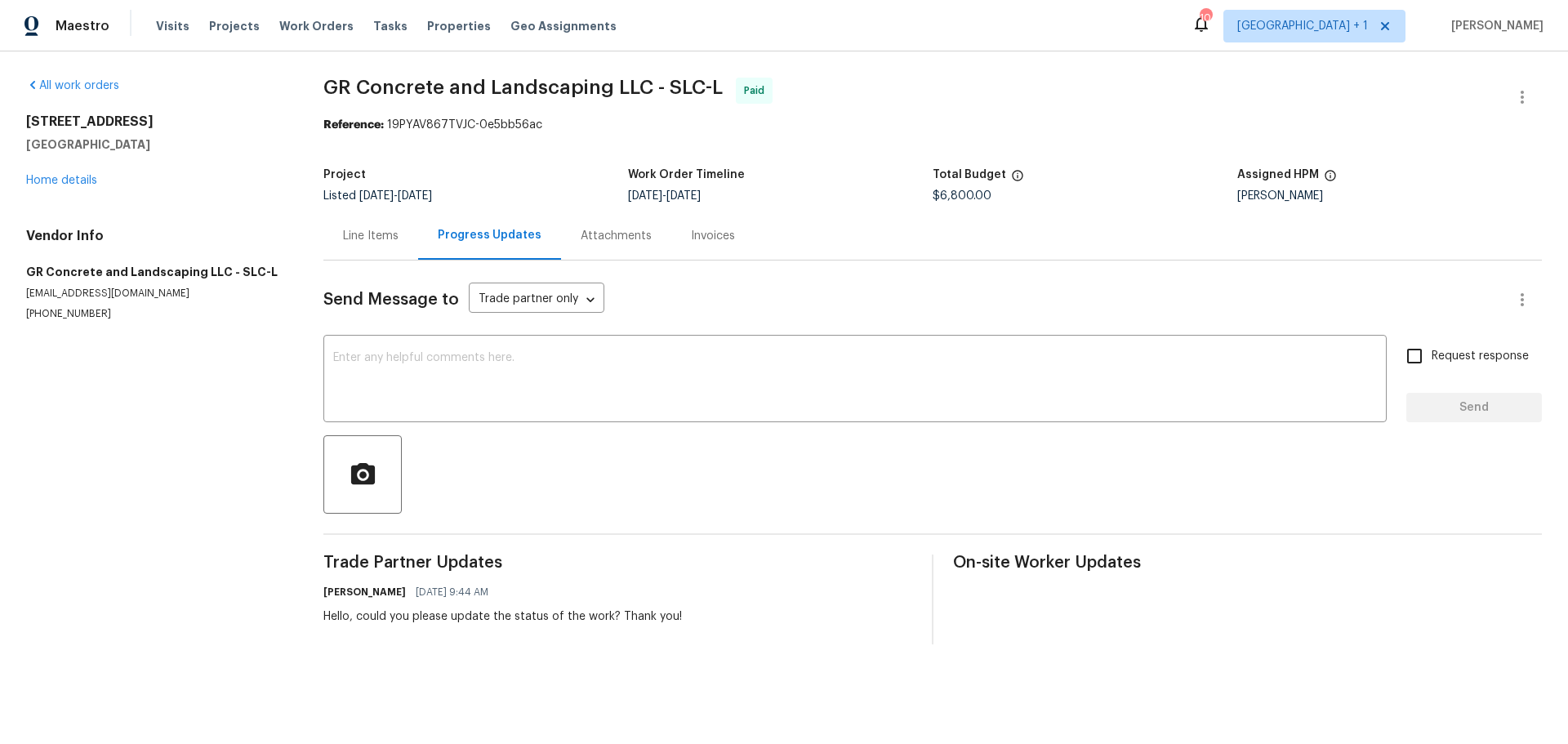
click at [364, 241] on div "Line Items" at bounding box center [371, 236] width 56 height 17
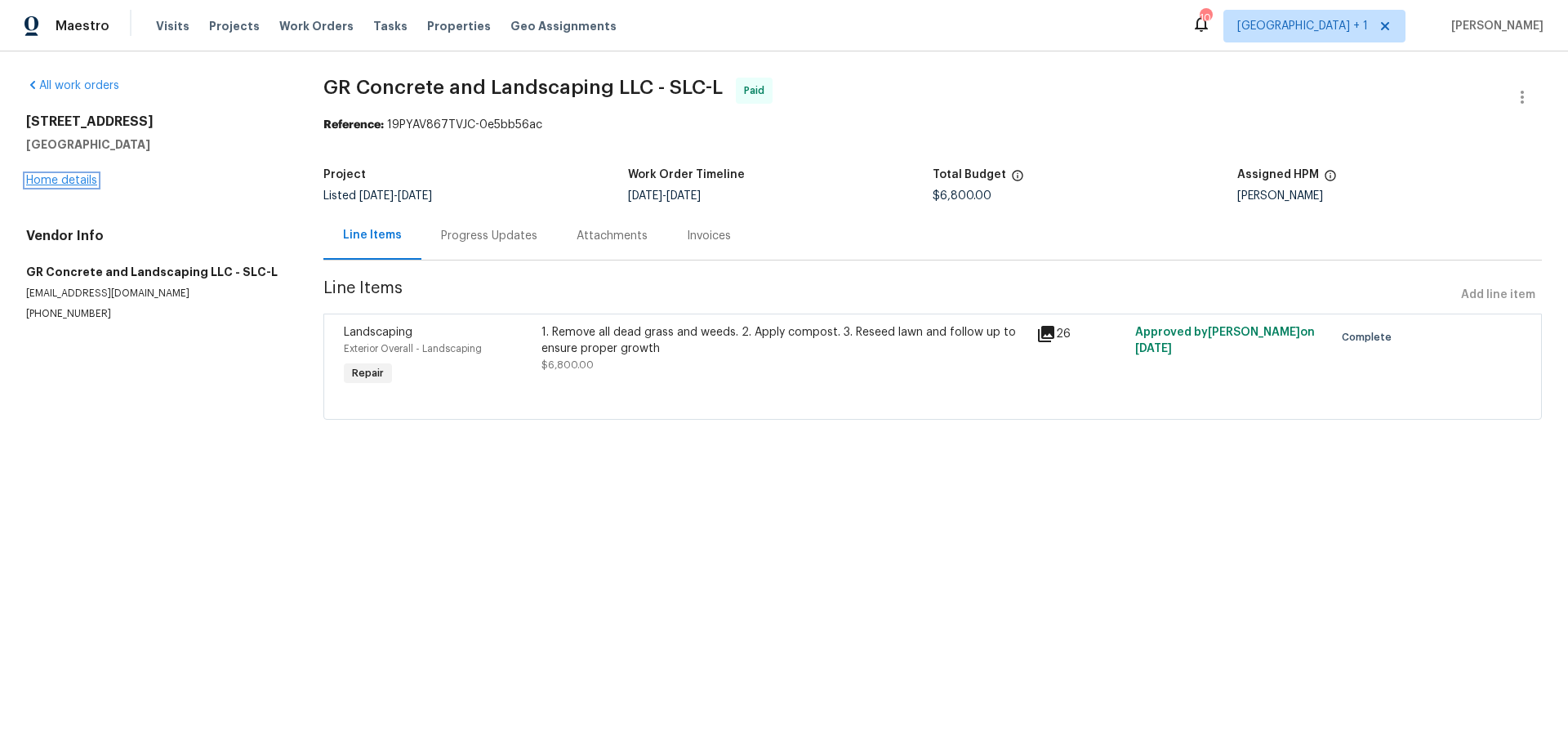
click at [60, 180] on link "Home details" at bounding box center [61, 180] width 71 height 11
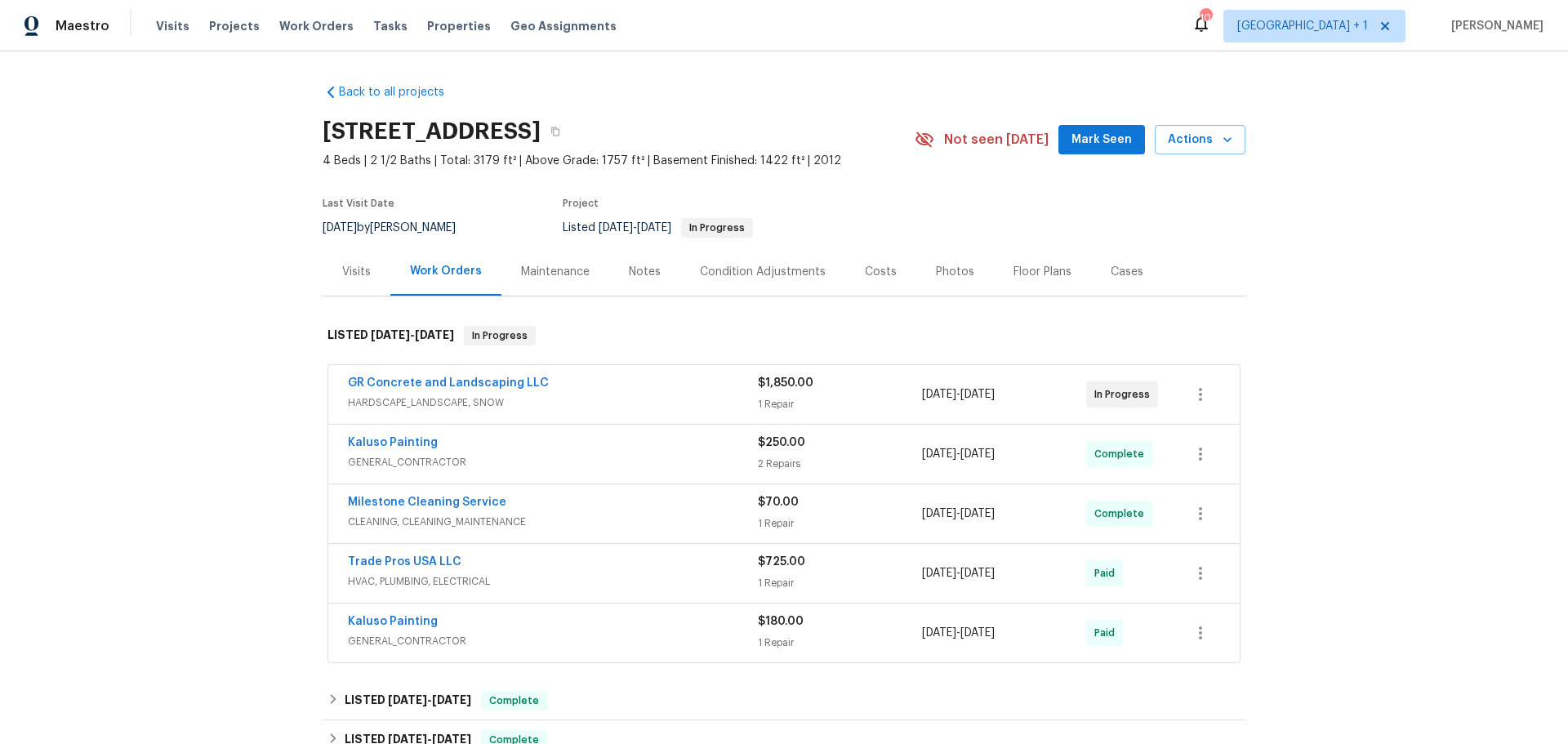
click at [548, 394] on div "GR Concrete and Landscaping LLC" at bounding box center [552, 384] width 410 height 19
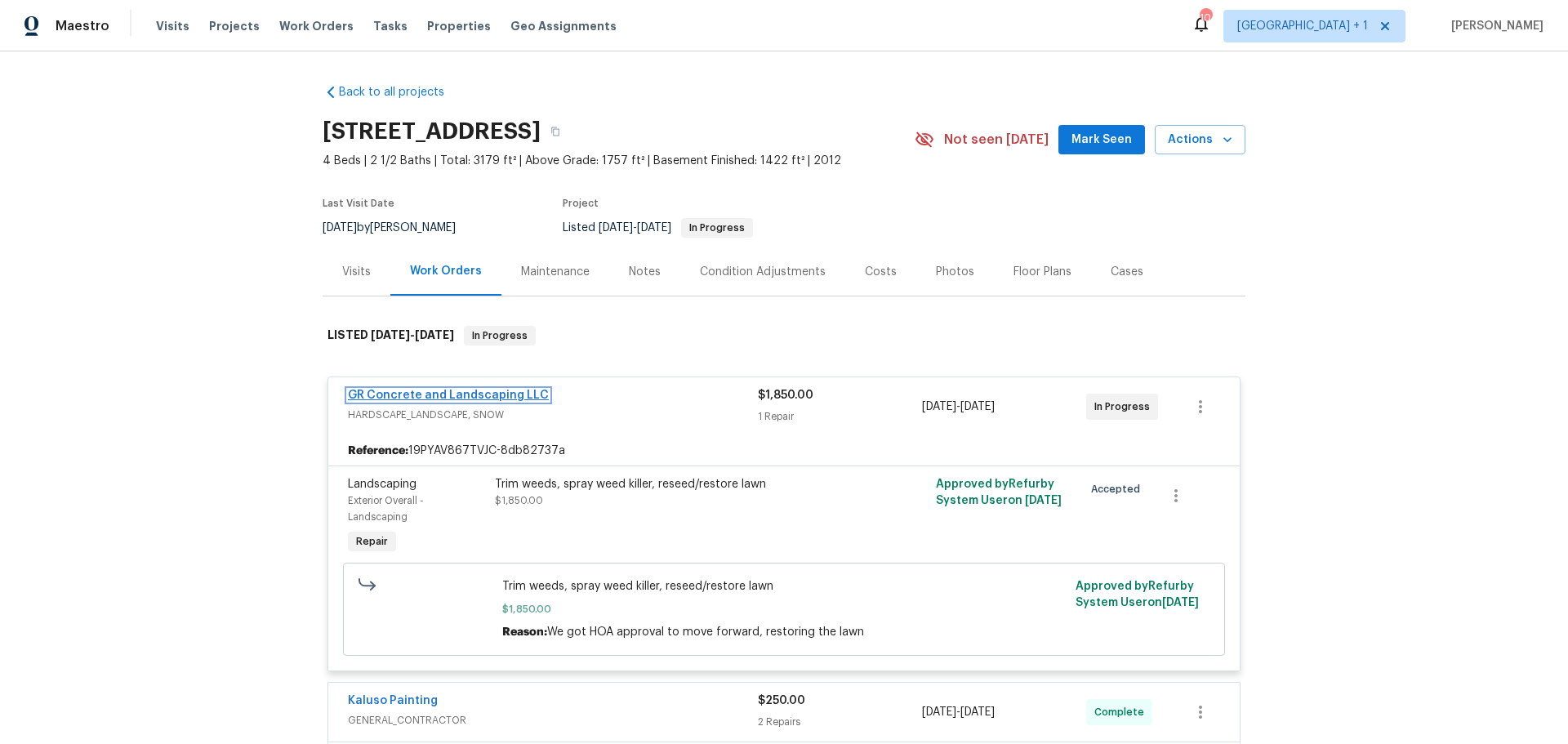
click at [481, 401] on link "GR Concrete and Landscaping LLC" at bounding box center [448, 395] width 201 height 11
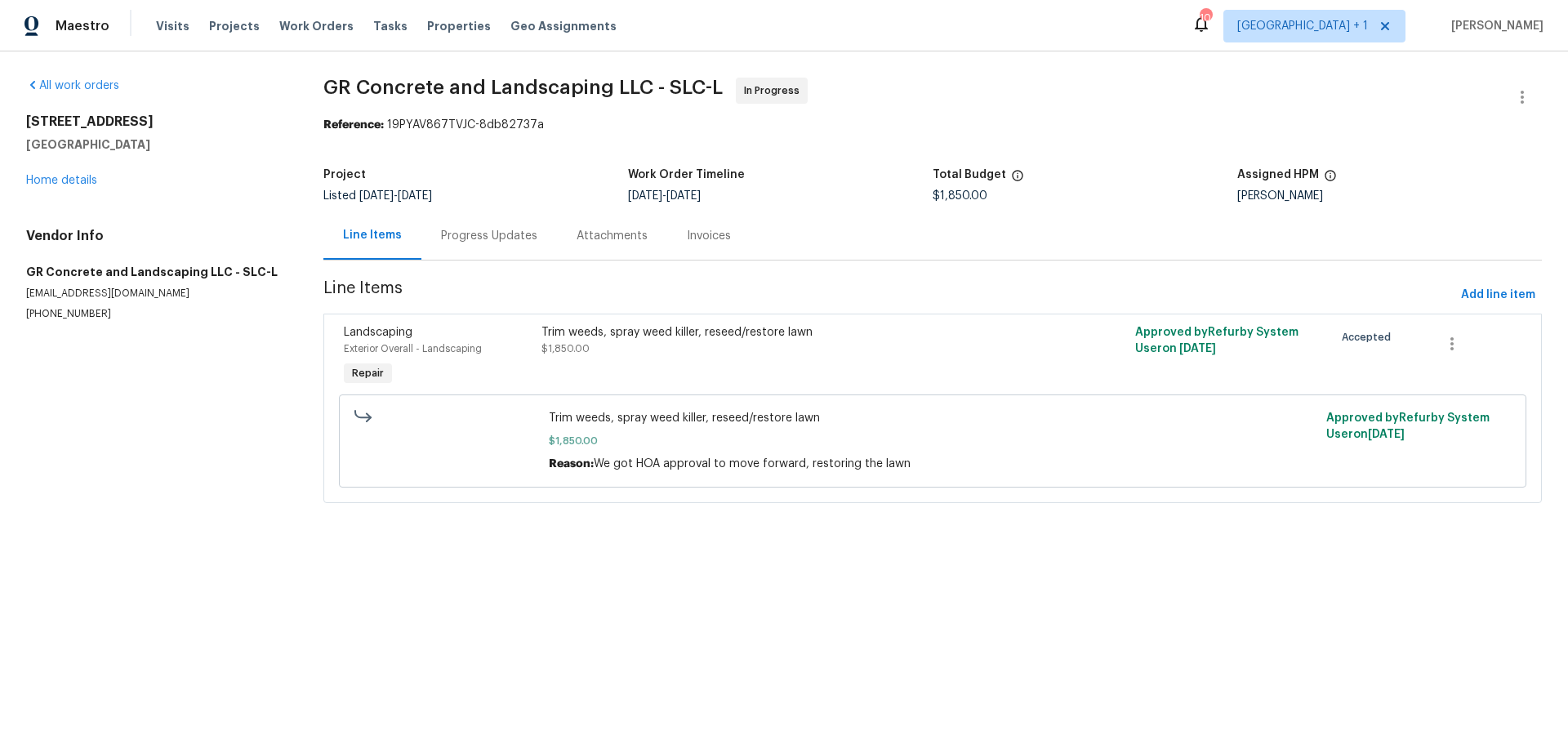
click at [508, 232] on div "Progress Updates" at bounding box center [489, 236] width 96 height 17
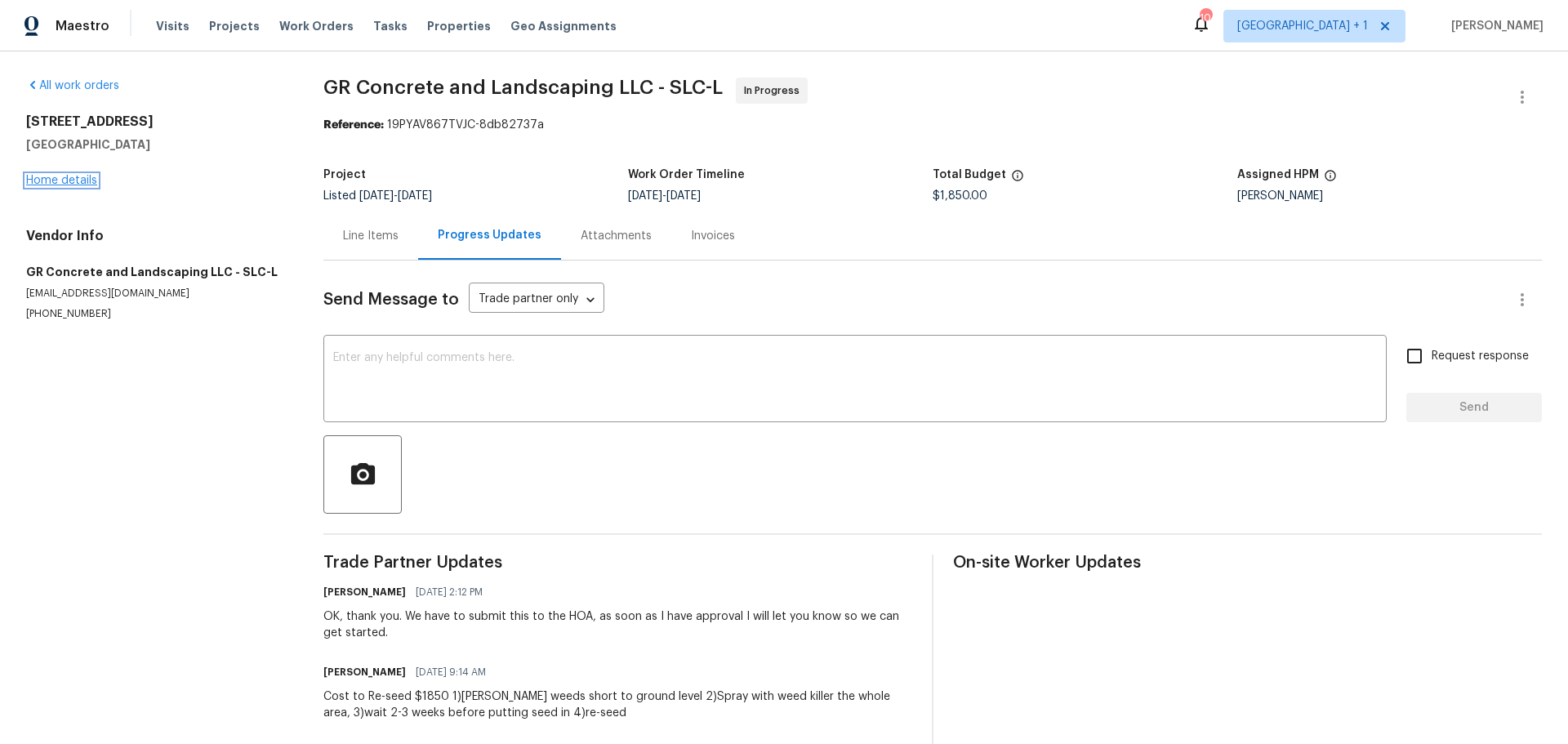
click at [75, 177] on link "Home details" at bounding box center [61, 180] width 71 height 11
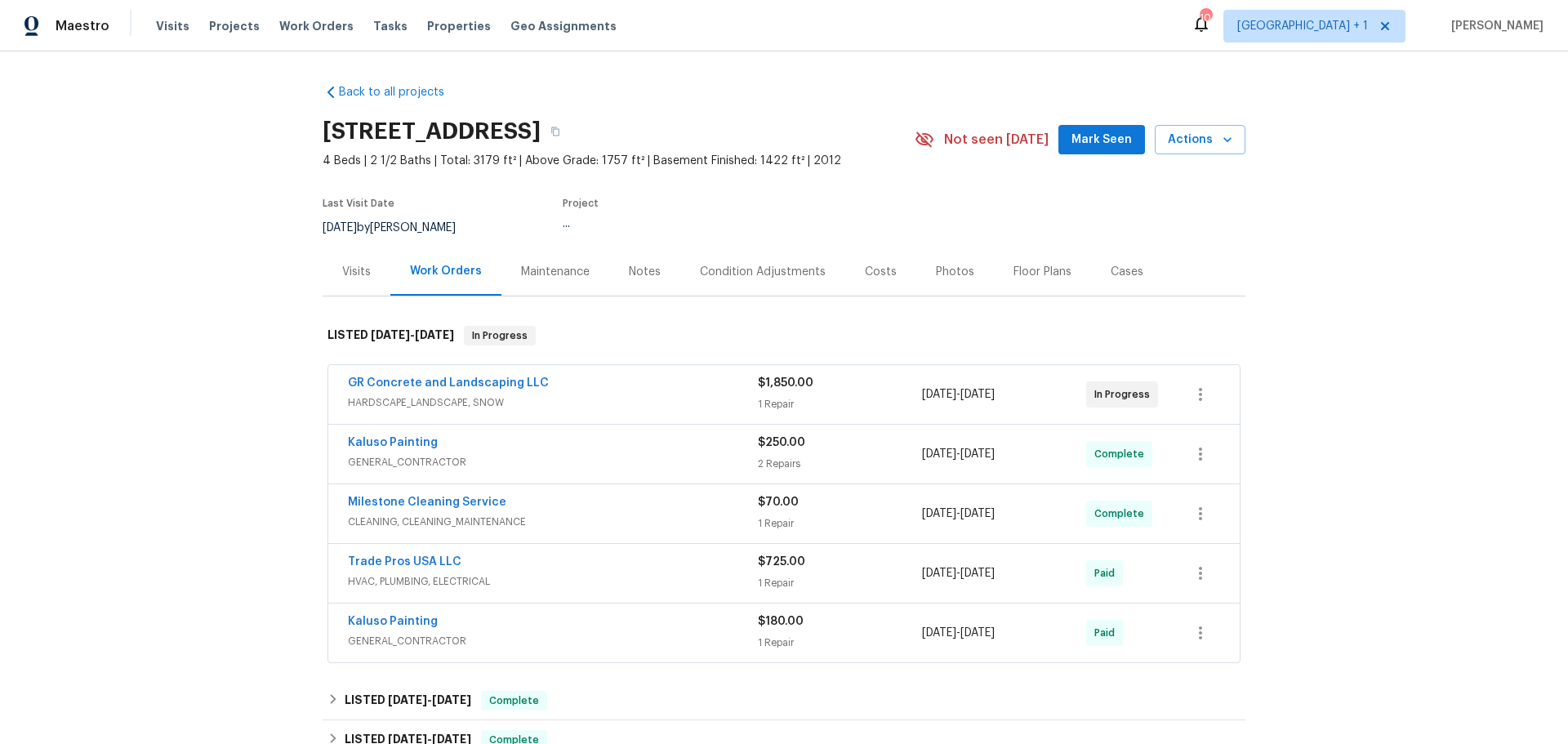
click at [638, 280] on div "Notes" at bounding box center [645, 272] width 31 height 17
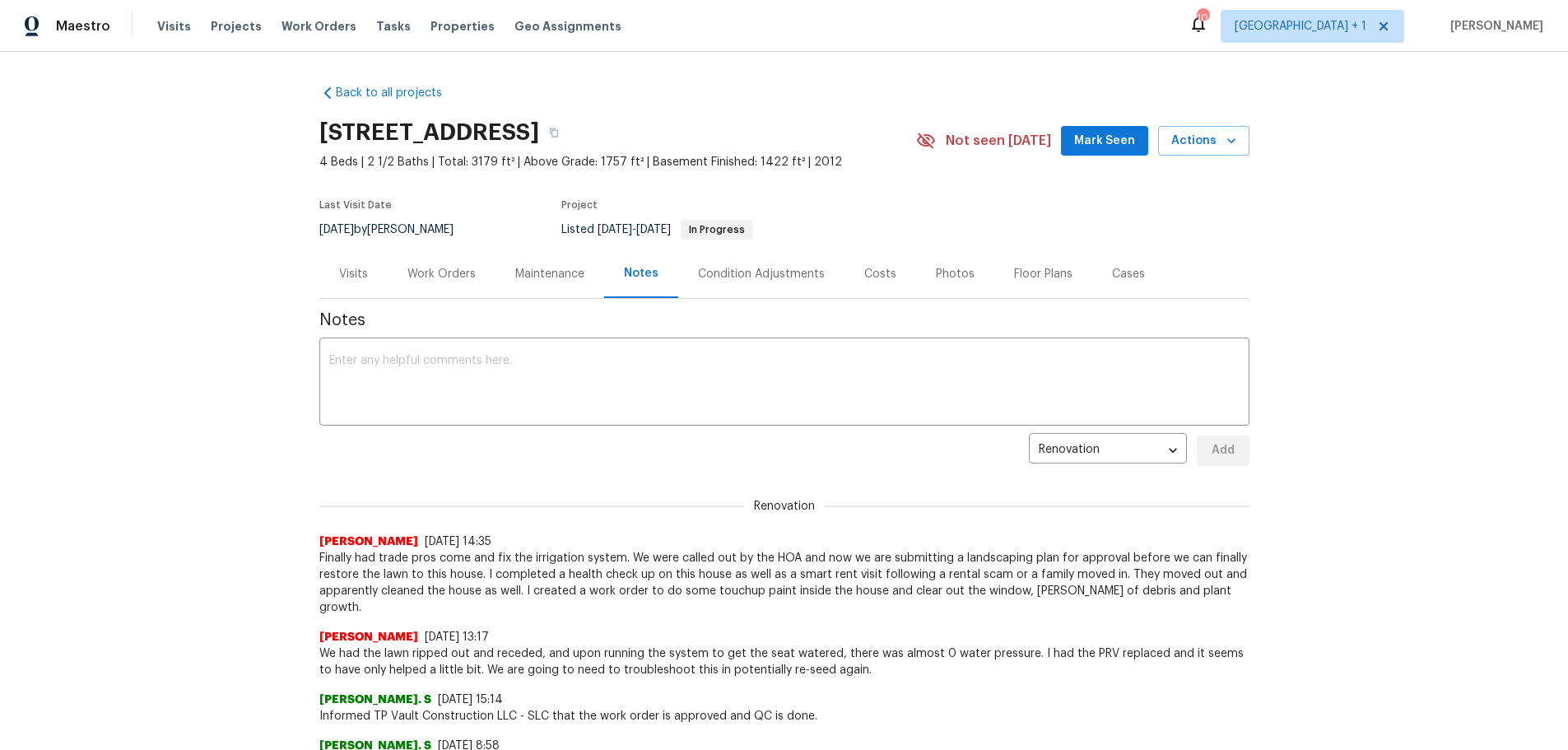
click at [550, 283] on div "Maintenance" at bounding box center [549, 274] width 70 height 17
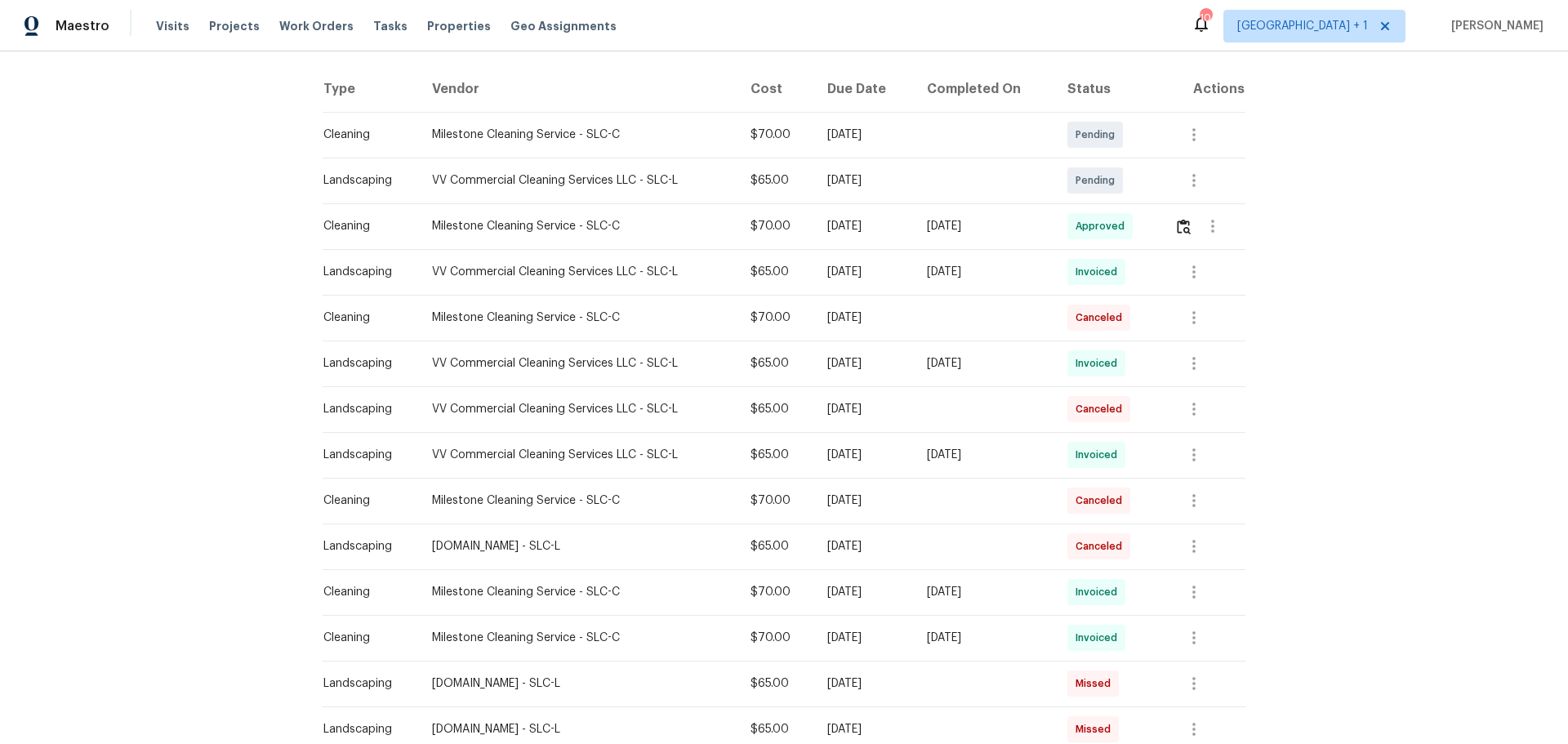
scroll to position [571, 0]
